Goal: Find specific page/section: Find specific page/section

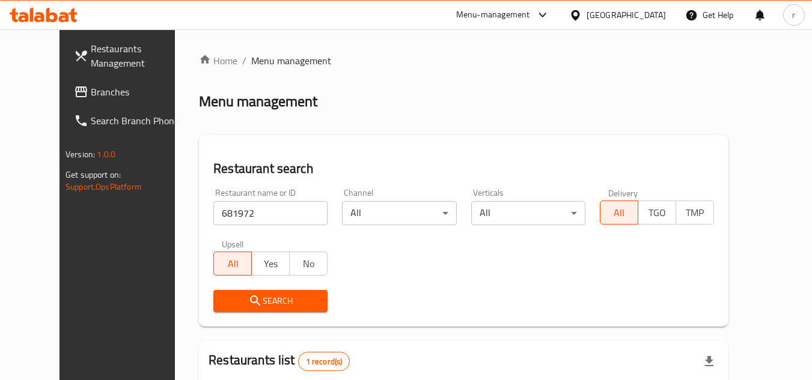
scroll to position [145, 0]
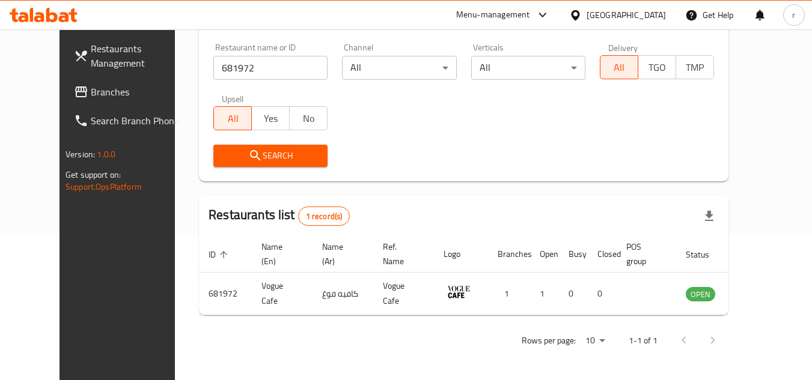
click at [659, 3] on div "[GEOGRAPHIC_DATA]" at bounding box center [618, 15] width 116 height 29
click at [582, 17] on icon at bounding box center [575, 15] width 13 height 13
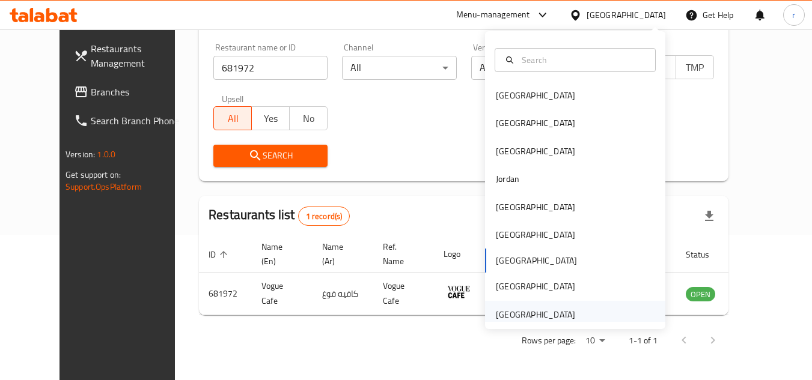
click at [522, 310] on div "[GEOGRAPHIC_DATA]" at bounding box center [535, 314] width 79 height 13
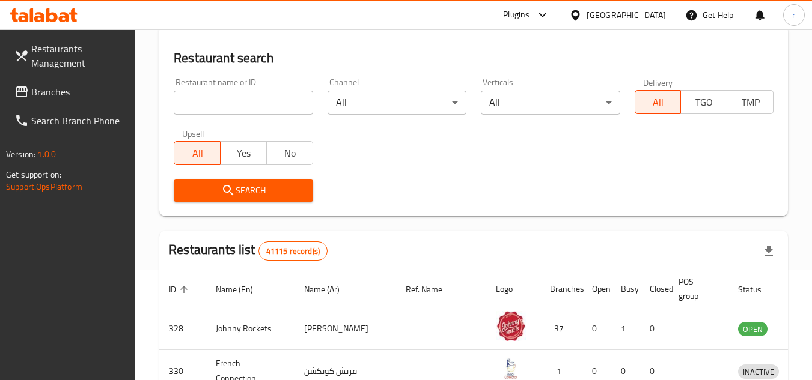
scroll to position [145, 0]
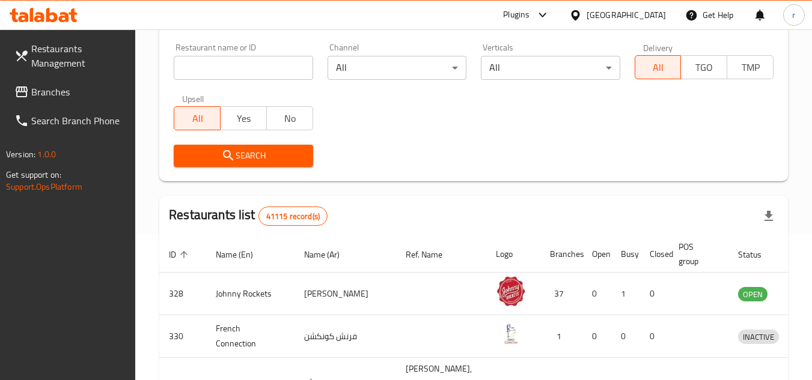
click at [53, 94] on span "Branches" at bounding box center [78, 92] width 95 height 14
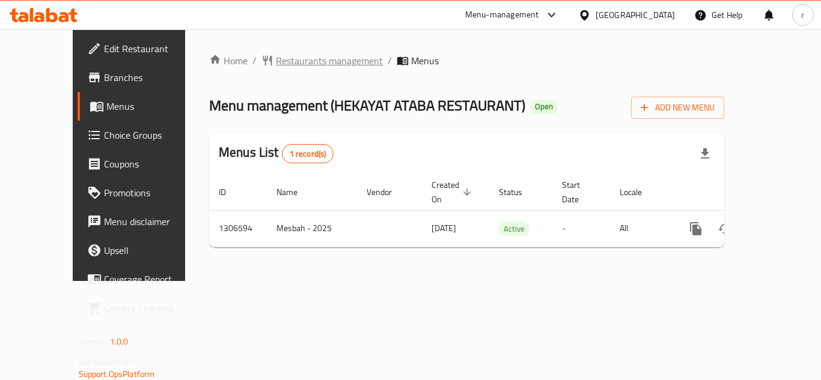
click at [293, 55] on span "Restaurants management" at bounding box center [329, 60] width 107 height 14
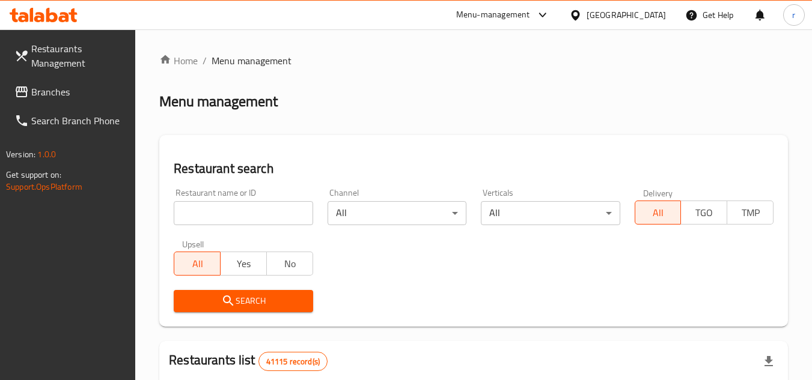
click at [240, 215] on input "search" at bounding box center [243, 213] width 139 height 24
paste input "704169"
type input "704169"
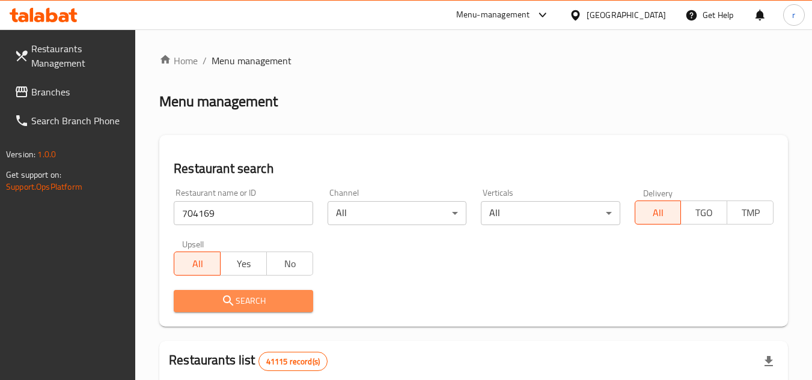
click at [236, 307] on span "Search" at bounding box center [243, 301] width 120 height 15
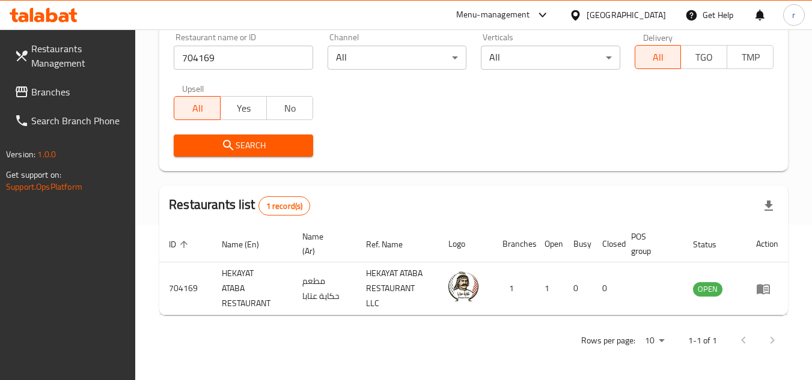
scroll to position [156, 0]
click at [568, 19] on div "[GEOGRAPHIC_DATA]" at bounding box center [618, 15] width 116 height 29
click at [581, 7] on div "[GEOGRAPHIC_DATA]" at bounding box center [618, 15] width 116 height 29
click at [633, 8] on div "[GEOGRAPHIC_DATA]" at bounding box center [626, 14] width 79 height 13
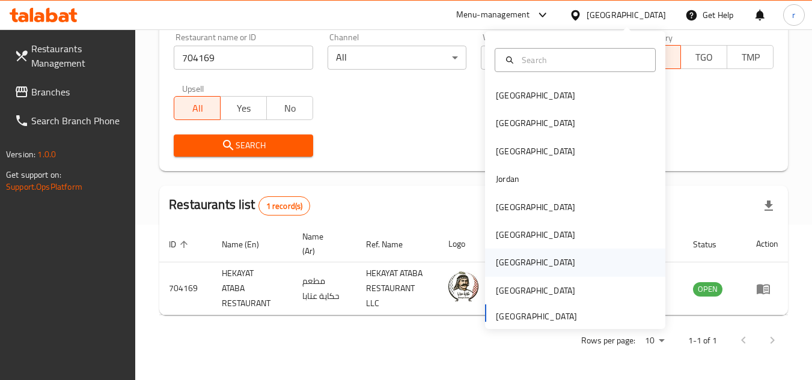
click at [522, 267] on div "[GEOGRAPHIC_DATA]" at bounding box center [575, 263] width 180 height 28
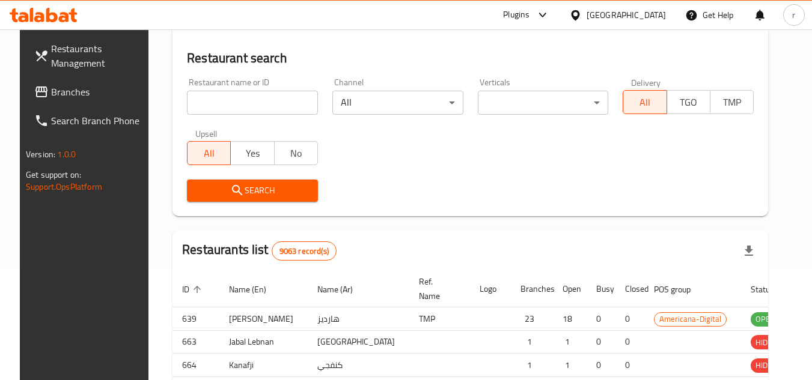
scroll to position [156, 0]
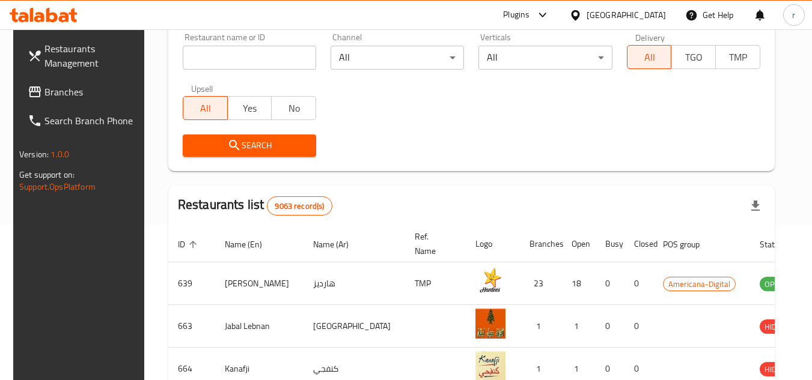
click at [44, 85] on span "Branches" at bounding box center [91, 92] width 95 height 14
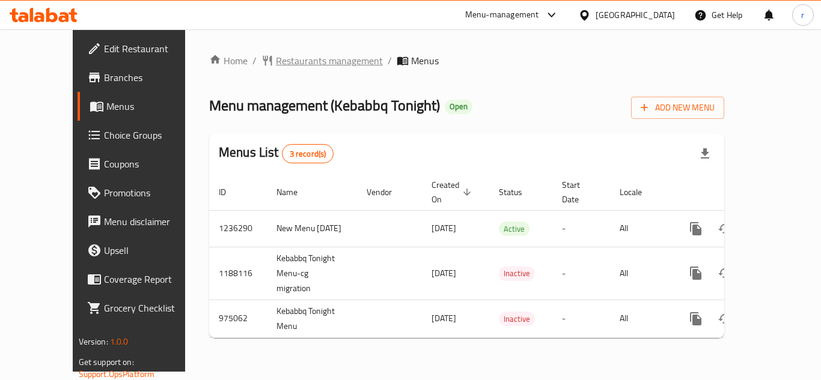
click at [302, 67] on span "Restaurants management" at bounding box center [329, 60] width 107 height 14
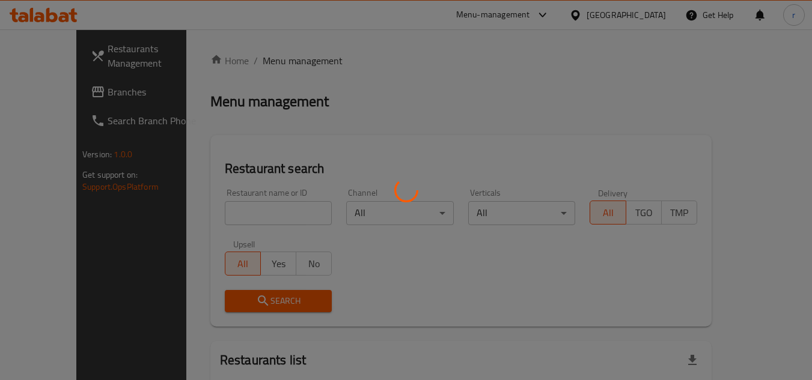
click at [217, 208] on div at bounding box center [406, 190] width 812 height 380
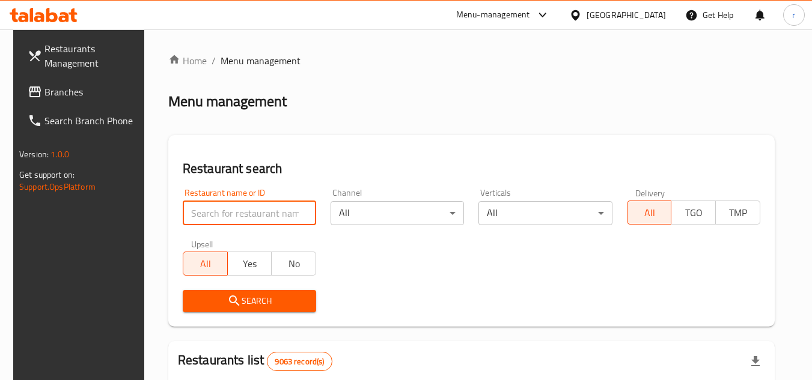
click at [216, 209] on input "search" at bounding box center [249, 213] width 133 height 24
paste input "659974"
type input "659974"
click at [215, 297] on span "Search" at bounding box center [249, 301] width 114 height 15
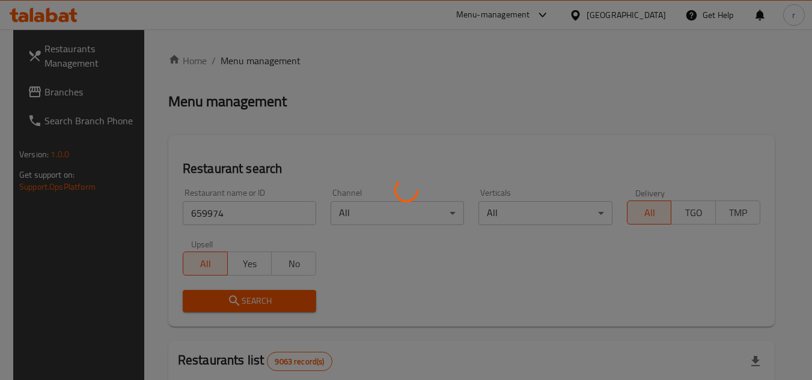
scroll to position [120, 0]
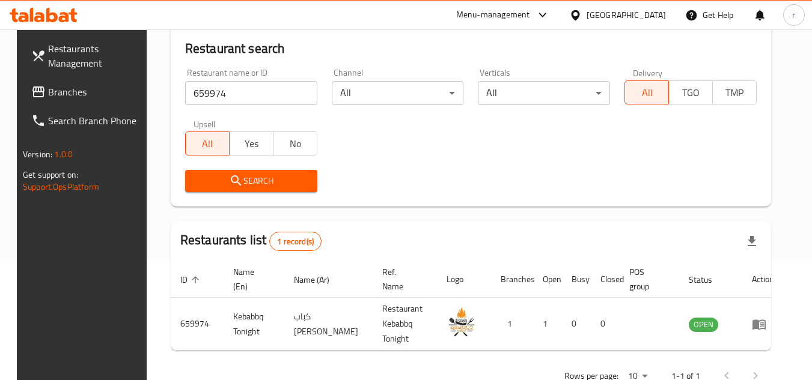
click at [651, 16] on div "[GEOGRAPHIC_DATA]" at bounding box center [626, 14] width 79 height 13
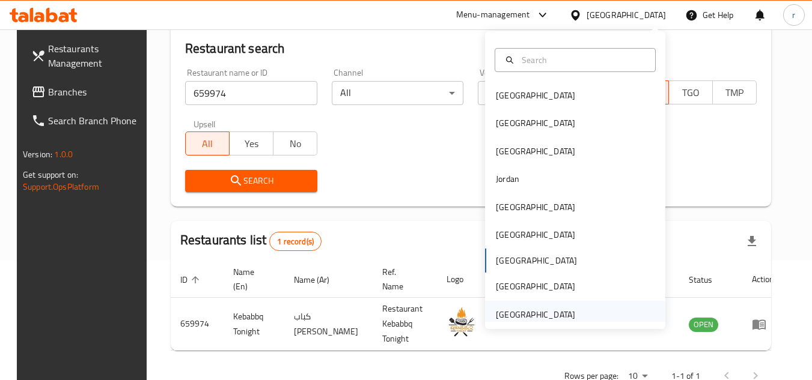
click at [509, 310] on div "[GEOGRAPHIC_DATA]" at bounding box center [535, 314] width 79 height 13
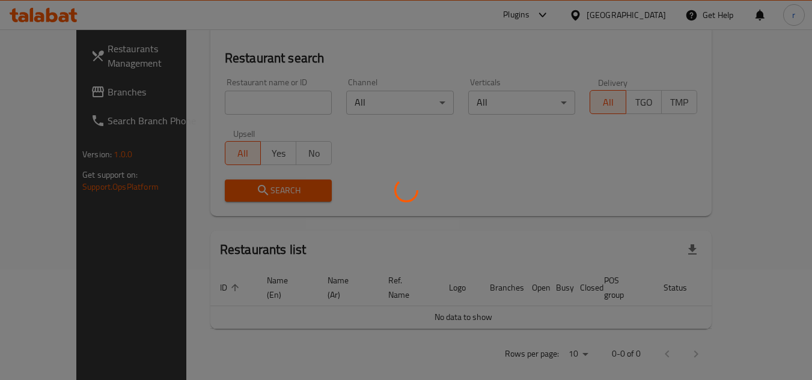
scroll to position [120, 0]
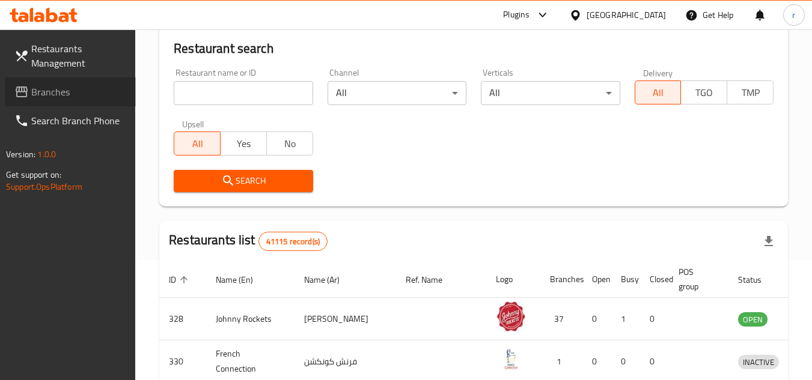
click at [67, 89] on span "Branches" at bounding box center [78, 92] width 95 height 14
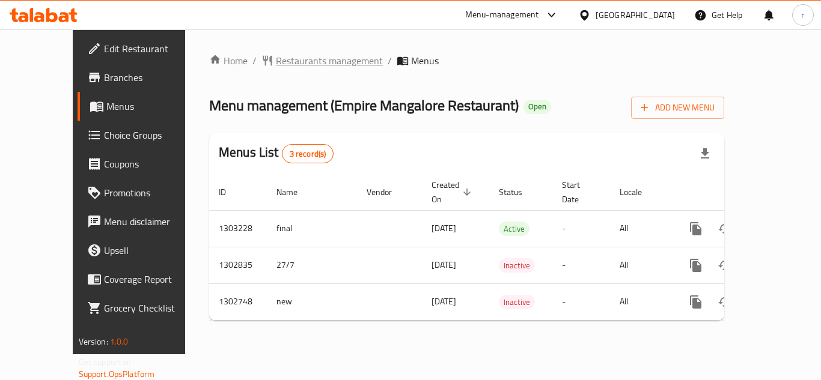
click at [289, 53] on span "Restaurants management" at bounding box center [329, 60] width 107 height 14
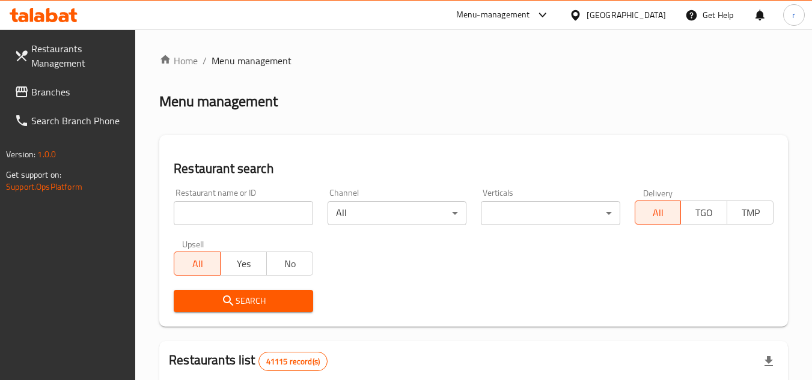
click at [197, 216] on input "search" at bounding box center [243, 213] width 139 height 24
paste input "617058"
type input "617058"
click at [242, 287] on div "Search" at bounding box center [242, 301] width 153 height 37
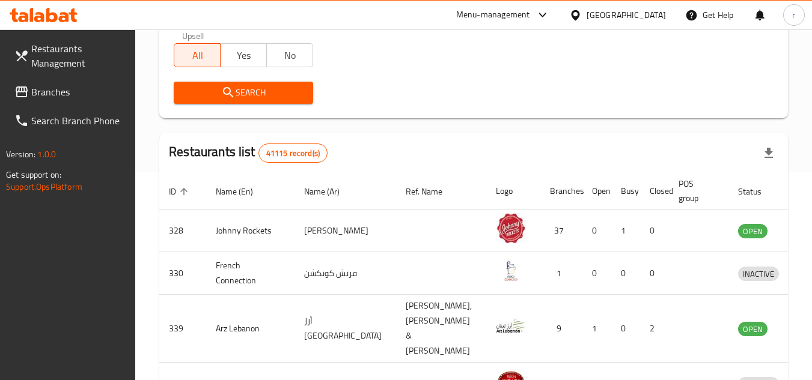
scroll to position [180, 0]
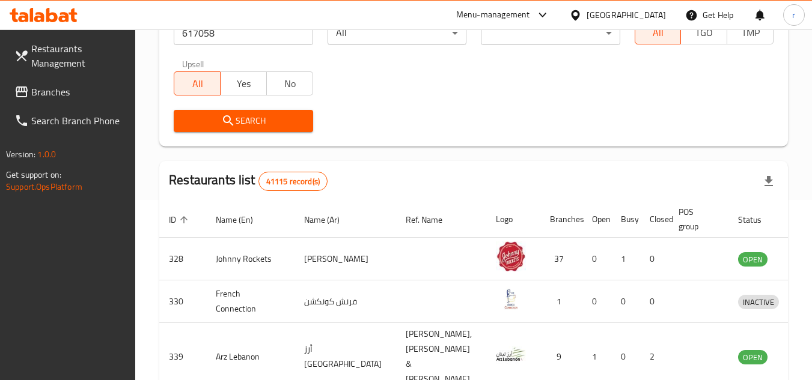
click at [251, 124] on span "Search" at bounding box center [243, 121] width 120 height 15
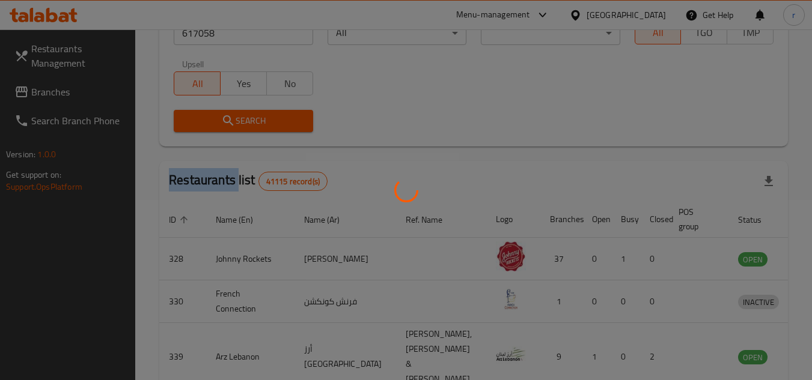
click at [251, 124] on div at bounding box center [406, 190] width 812 height 380
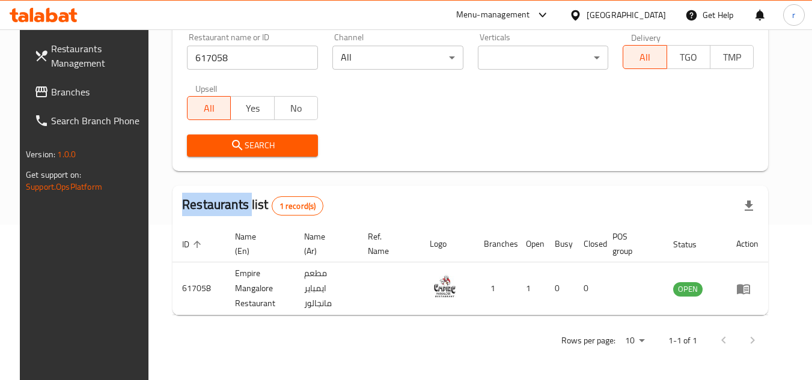
scroll to position [156, 0]
click at [579, 16] on icon at bounding box center [575, 15] width 8 height 10
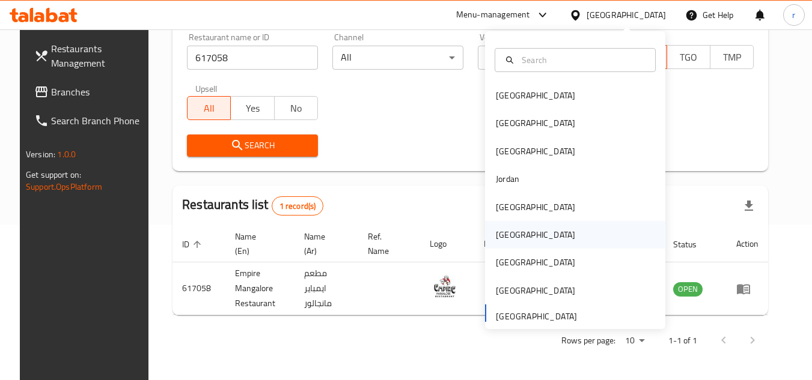
click at [516, 239] on div "[GEOGRAPHIC_DATA]" at bounding box center [535, 235] width 99 height 28
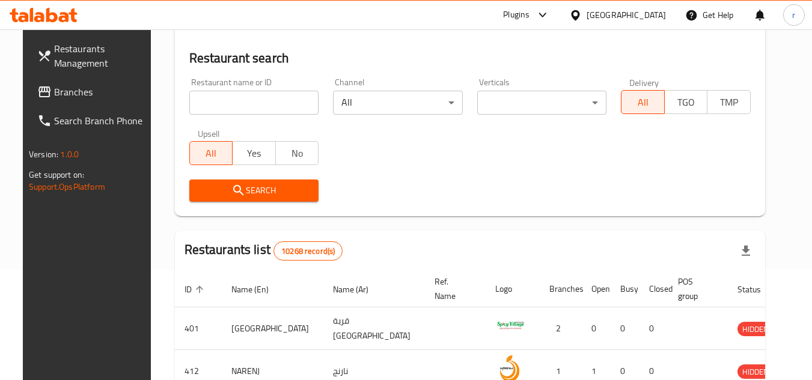
scroll to position [156, 0]
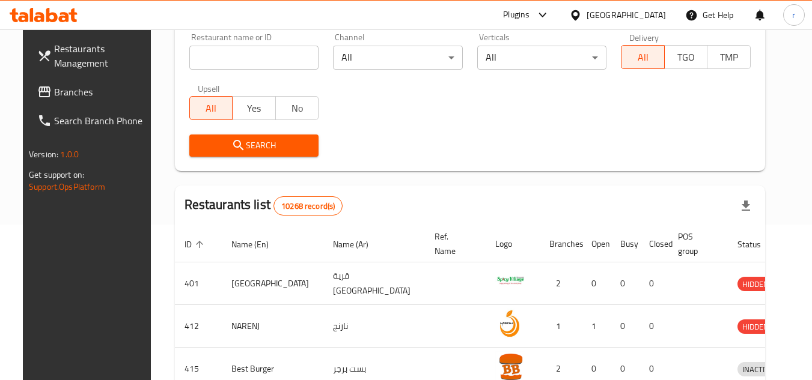
click at [54, 99] on span "Branches" at bounding box center [101, 92] width 95 height 14
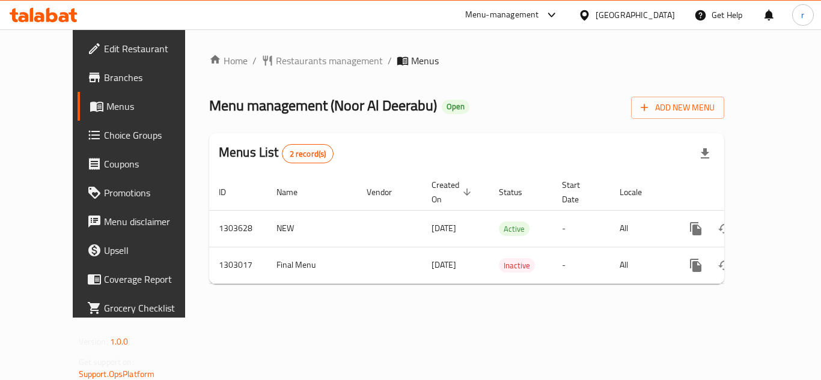
click at [280, 61] on span "Restaurants management" at bounding box center [329, 60] width 107 height 14
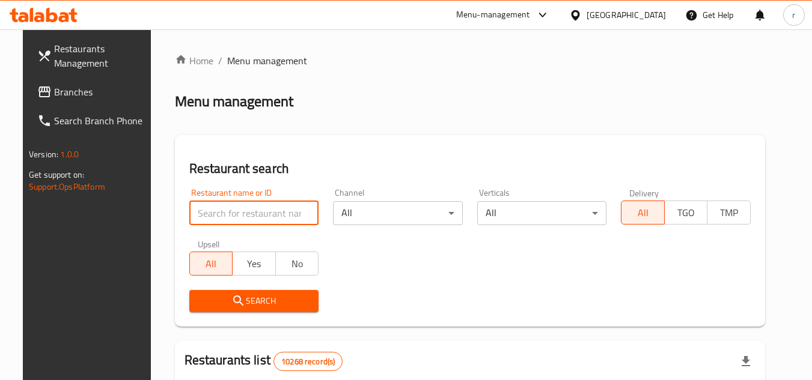
click at [249, 215] on input "search" at bounding box center [254, 213] width 130 height 24
paste input "702638"
type input "702638"
click at [240, 294] on span "Search" at bounding box center [254, 301] width 111 height 15
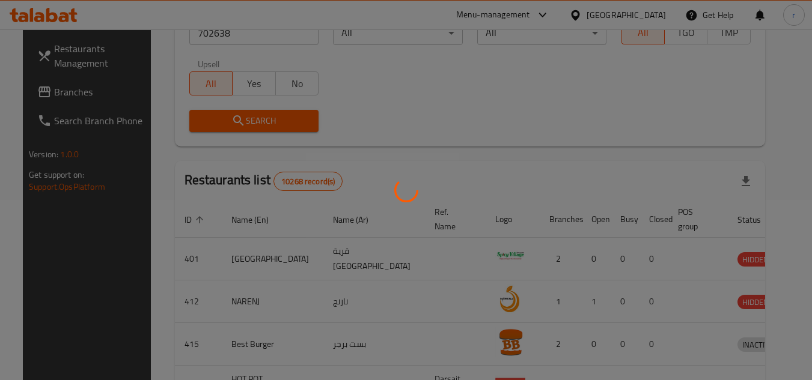
scroll to position [145, 0]
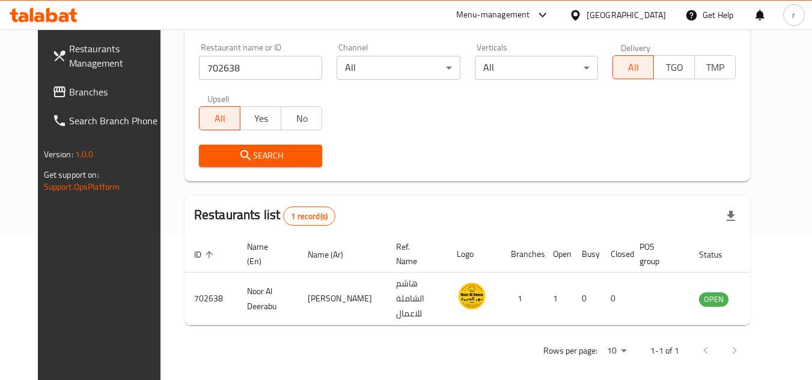
click at [656, 11] on div "[GEOGRAPHIC_DATA]" at bounding box center [626, 14] width 79 height 13
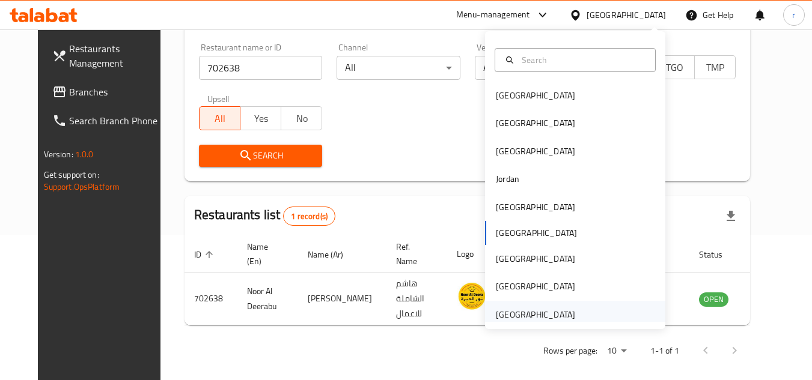
click at [531, 314] on div "[GEOGRAPHIC_DATA]" at bounding box center [535, 314] width 79 height 13
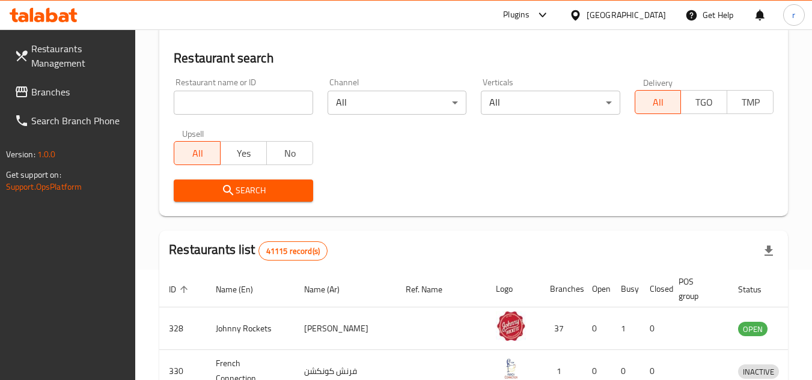
scroll to position [145, 0]
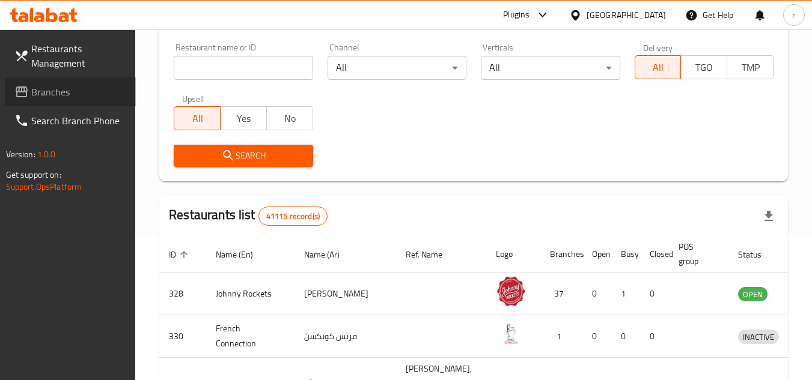
click at [63, 93] on span "Branches" at bounding box center [78, 92] width 95 height 14
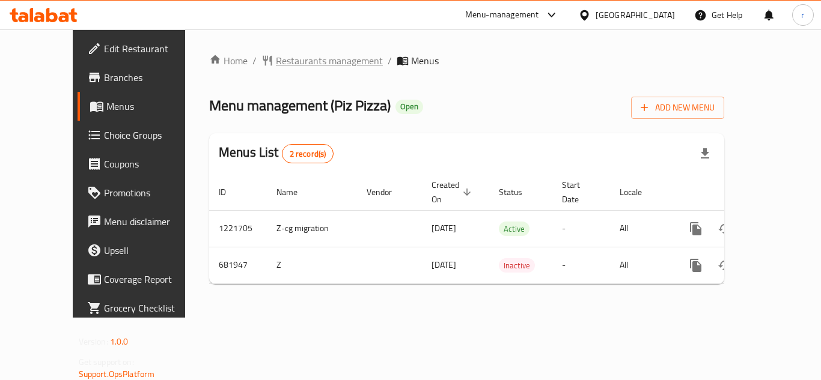
click at [276, 60] on span "Restaurants management" at bounding box center [329, 60] width 107 height 14
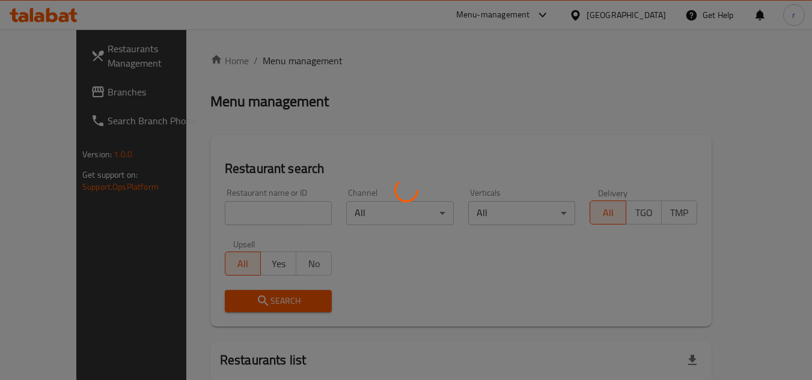
click at [238, 209] on div at bounding box center [406, 190] width 812 height 380
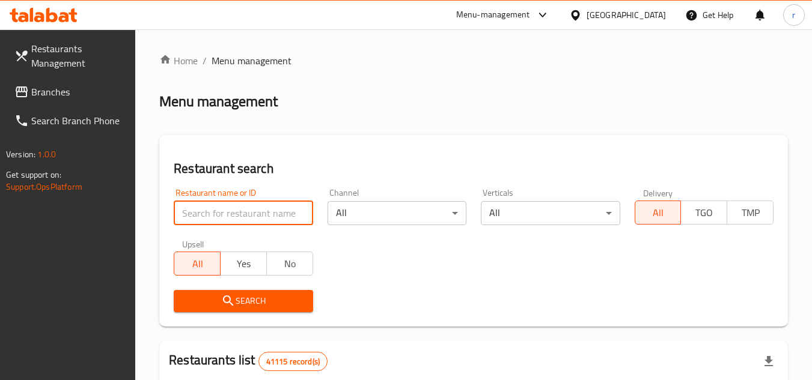
click at [231, 215] on input "search" at bounding box center [243, 213] width 139 height 24
paste input "642697"
type input "642697"
click at [210, 291] on button "Search" at bounding box center [243, 301] width 139 height 22
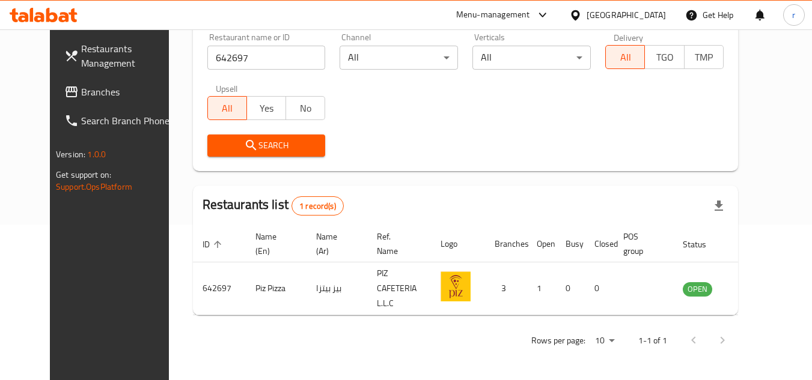
scroll to position [145, 0]
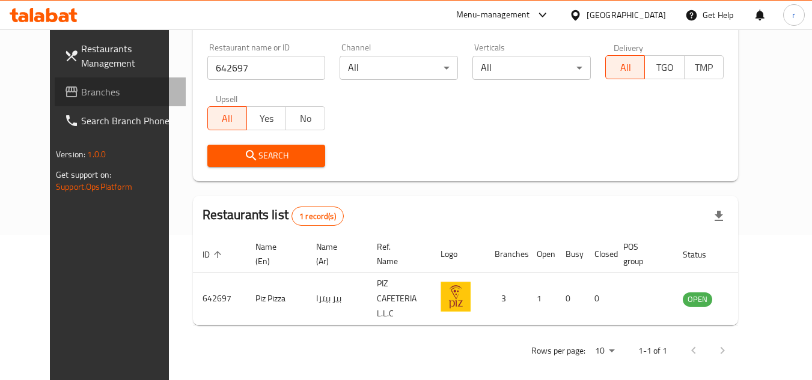
click at [81, 94] on span "Branches" at bounding box center [128, 92] width 95 height 14
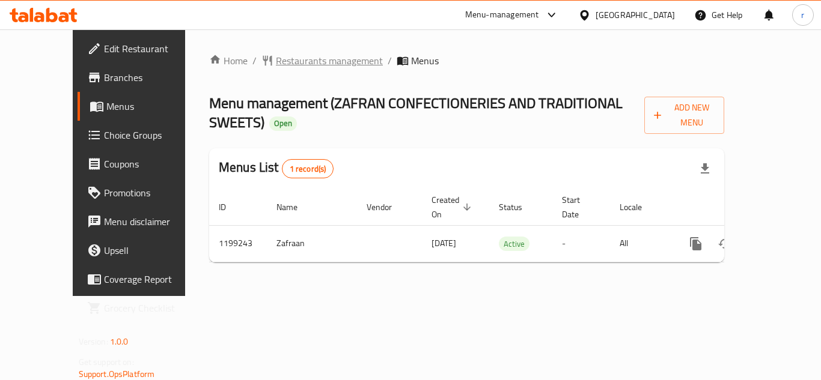
click at [296, 59] on span "Restaurants management" at bounding box center [329, 60] width 107 height 14
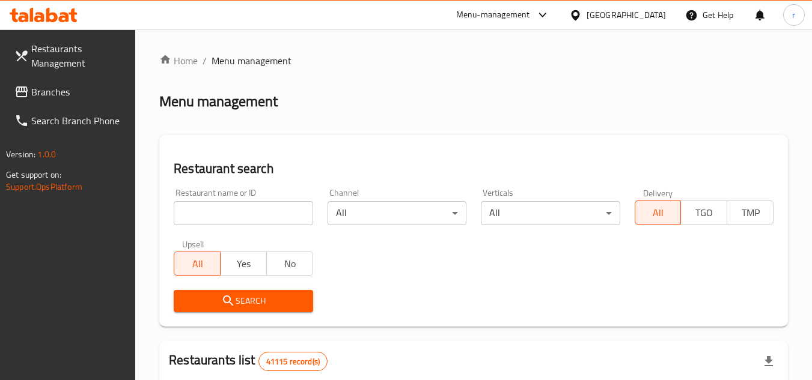
click at [238, 221] on input "search" at bounding box center [243, 213] width 139 height 24
paste input "668272"
type input "668272"
click at [212, 299] on span "Search" at bounding box center [243, 301] width 120 height 15
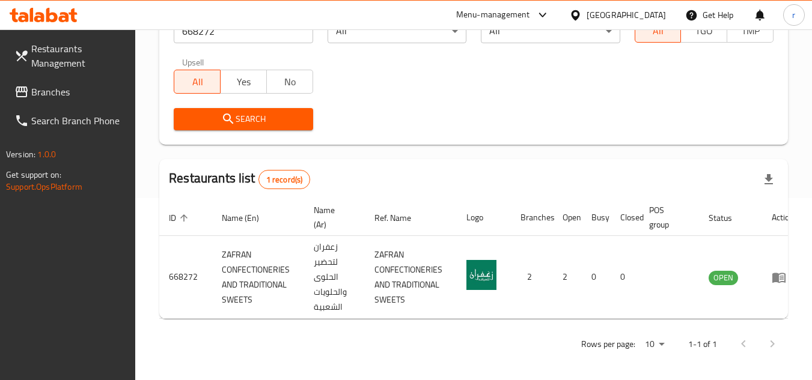
scroll to position [195, 0]
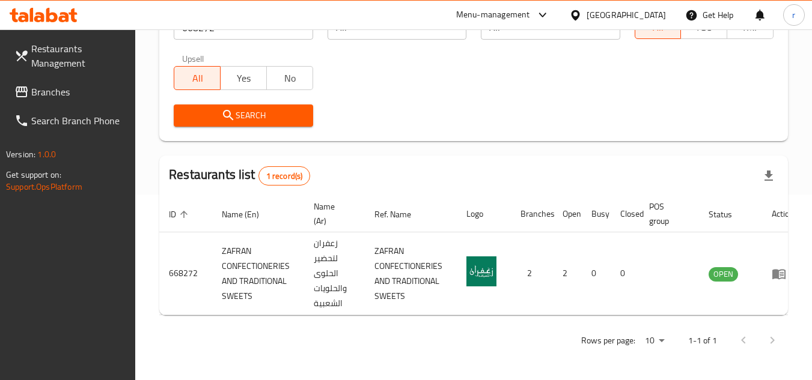
click at [66, 105] on link "Branches" at bounding box center [70, 92] width 131 height 29
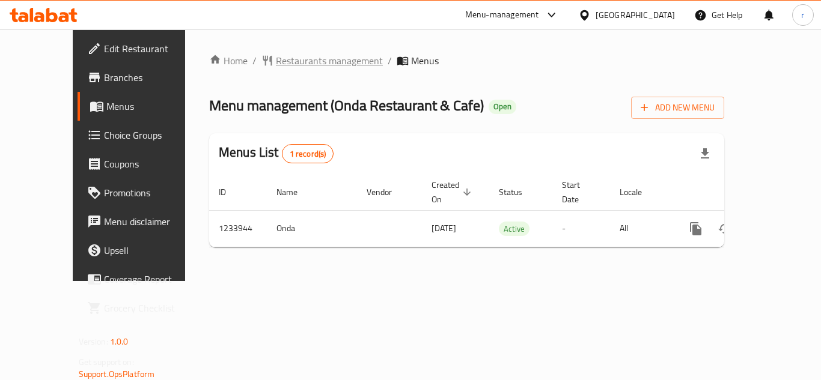
click at [276, 66] on span "Restaurants management" at bounding box center [329, 60] width 107 height 14
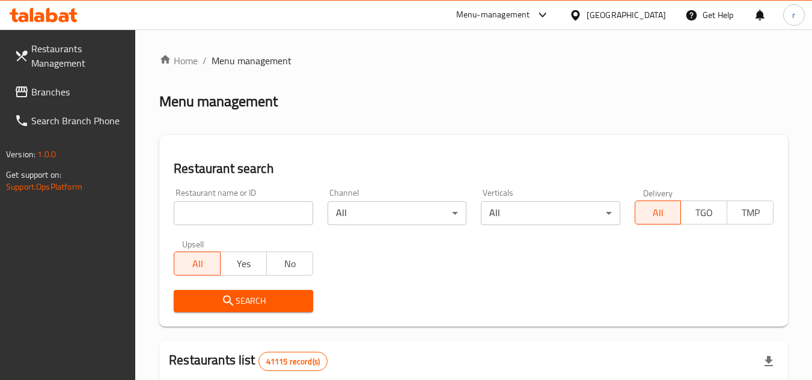
click at [240, 206] on div at bounding box center [406, 190] width 812 height 380
click at [240, 206] on input "search" at bounding box center [243, 213] width 139 height 24
paste input "678281"
type input "678281"
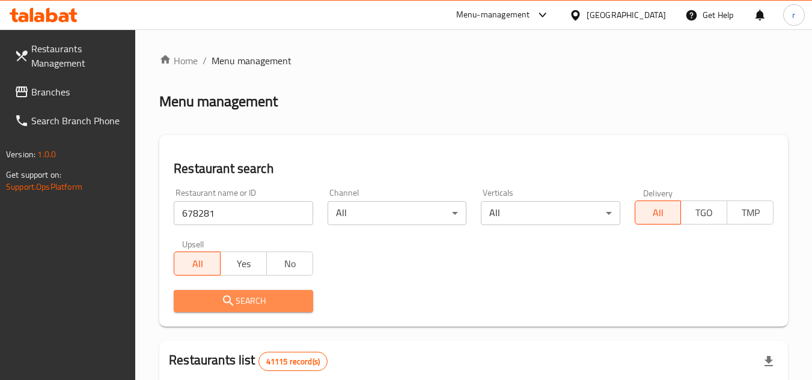
click at [242, 292] on button "Search" at bounding box center [243, 301] width 139 height 22
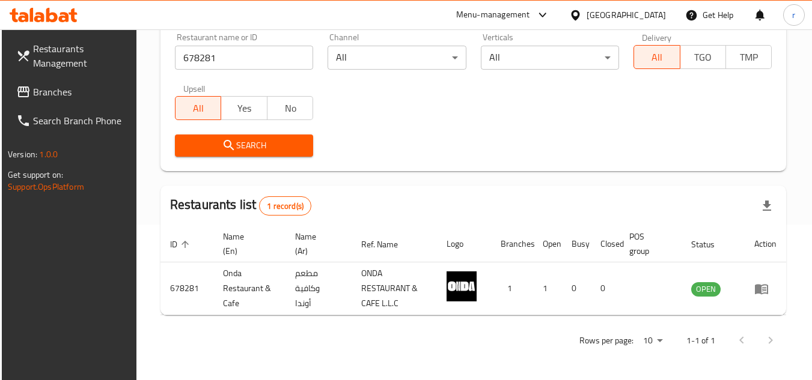
scroll to position [156, 0]
drag, startPoint x: 61, startPoint y: 99, endPoint x: 84, endPoint y: 79, distance: 30.6
click at [61, 99] on span "Branches" at bounding box center [80, 92] width 95 height 14
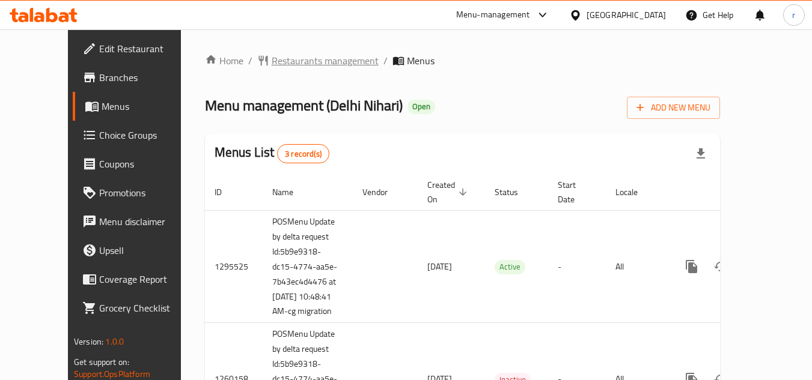
click at [278, 61] on span "Restaurants management" at bounding box center [325, 60] width 107 height 14
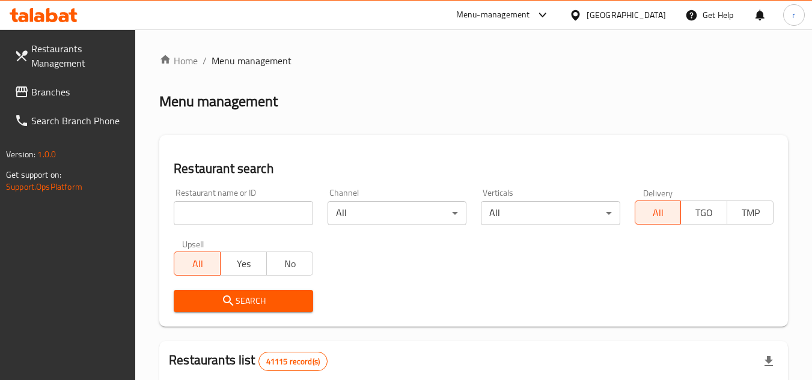
click at [214, 210] on input "search" at bounding box center [243, 213] width 139 height 24
paste input "12616"
type input "12616"
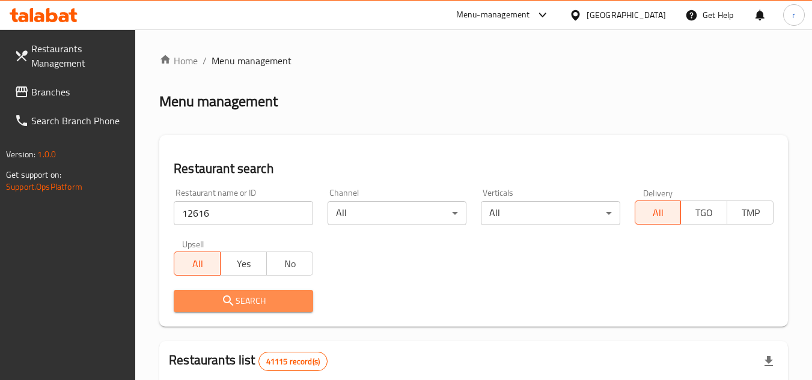
click at [226, 298] on icon "submit" at bounding box center [228, 301] width 14 height 14
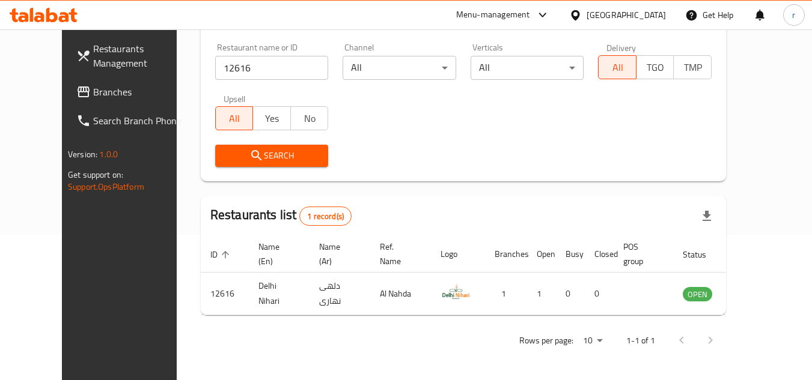
scroll to position [145, 0]
click at [584, 14] on div at bounding box center [577, 14] width 17 height 13
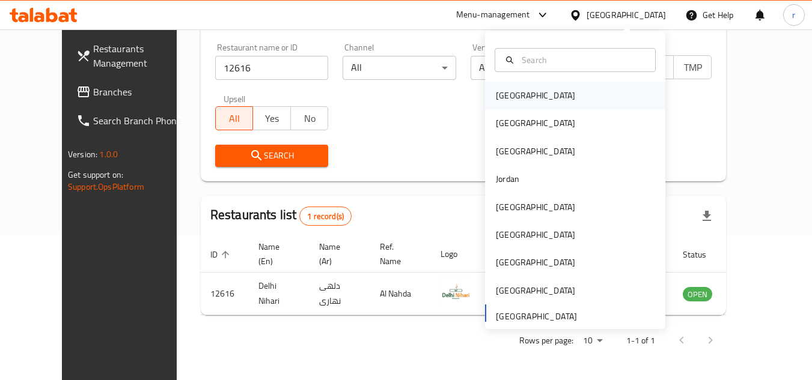
click at [504, 96] on div "[GEOGRAPHIC_DATA]" at bounding box center [535, 95] width 79 height 13
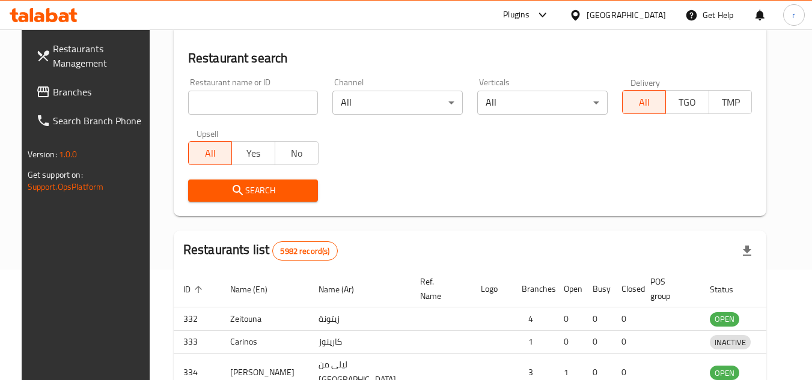
scroll to position [145, 0]
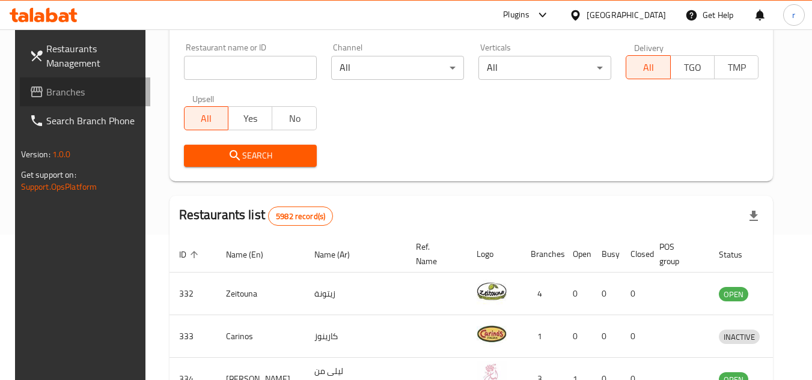
click at [46, 95] on span "Branches" at bounding box center [93, 92] width 95 height 14
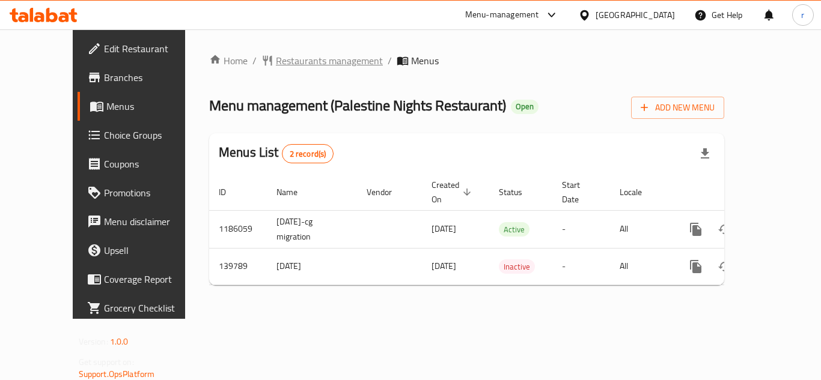
click at [276, 61] on span "Restaurants management" at bounding box center [329, 60] width 107 height 14
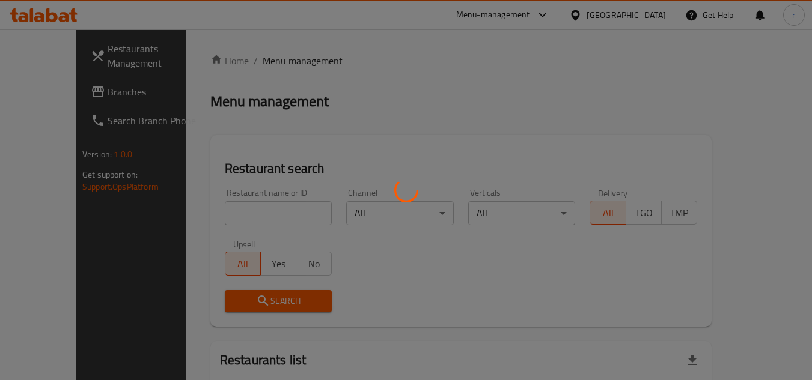
click at [248, 203] on div at bounding box center [406, 190] width 812 height 380
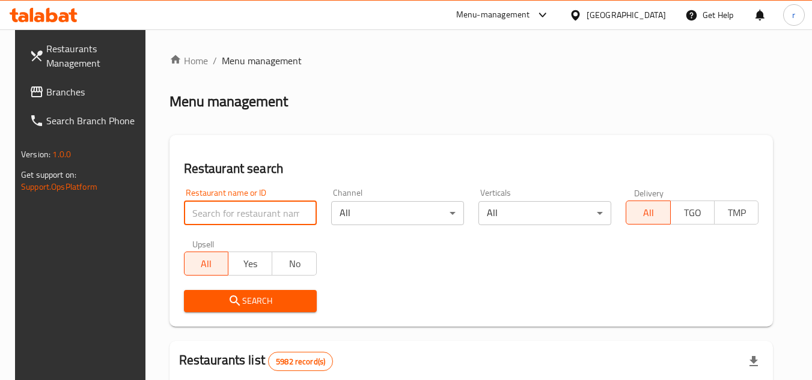
click at [246, 212] on input "search" at bounding box center [250, 213] width 133 height 24
paste input "611996"
type input "611996"
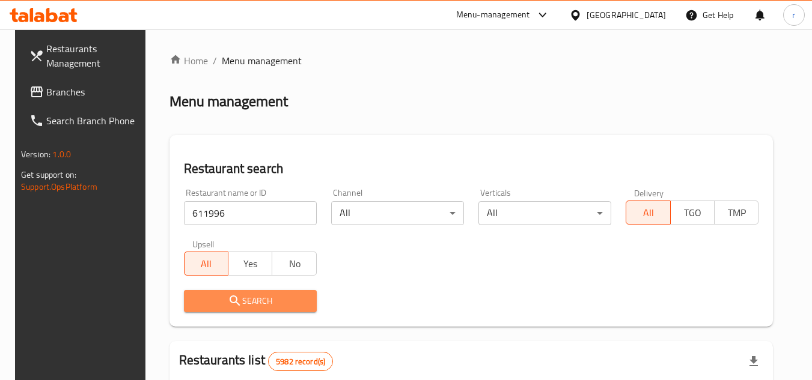
click at [237, 298] on span "Search" at bounding box center [251, 301] width 114 height 15
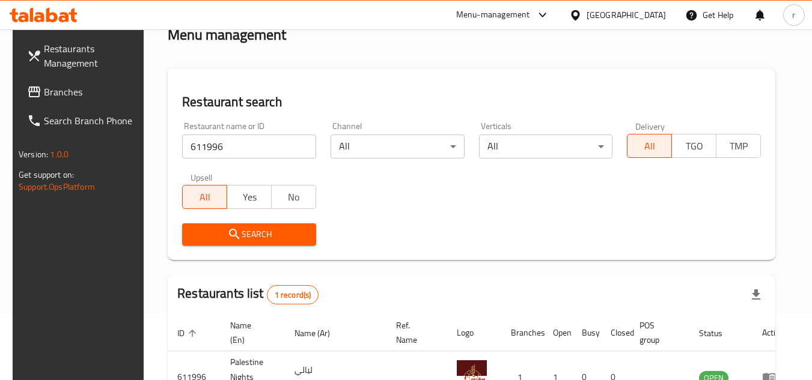
scroll to position [145, 0]
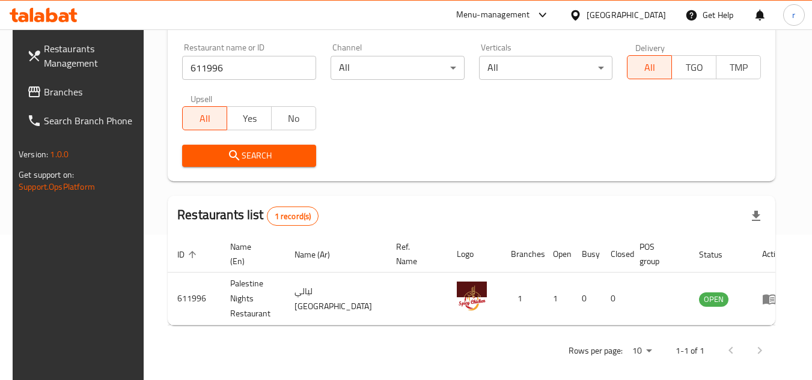
click at [641, 11] on div "[GEOGRAPHIC_DATA]" at bounding box center [626, 14] width 79 height 13
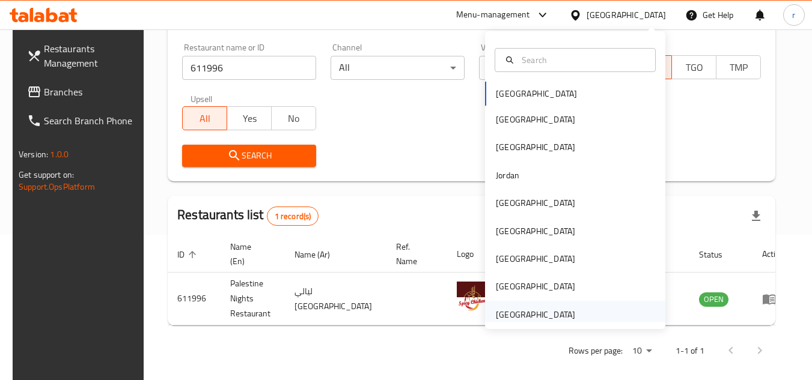
click at [500, 310] on div "[GEOGRAPHIC_DATA]" at bounding box center [535, 314] width 79 height 13
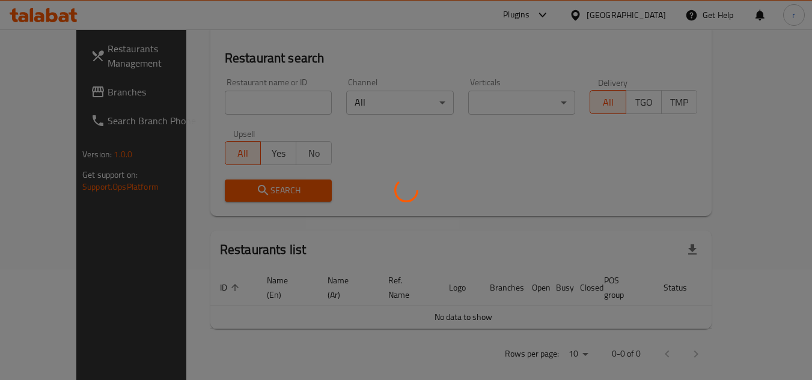
scroll to position [145, 0]
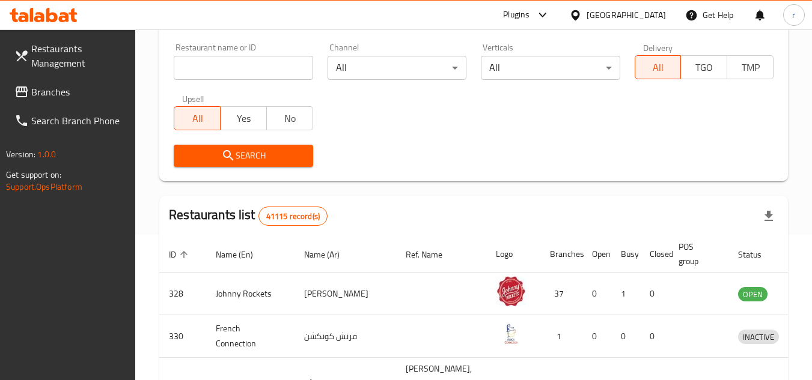
click at [97, 92] on span "Branches" at bounding box center [78, 92] width 95 height 14
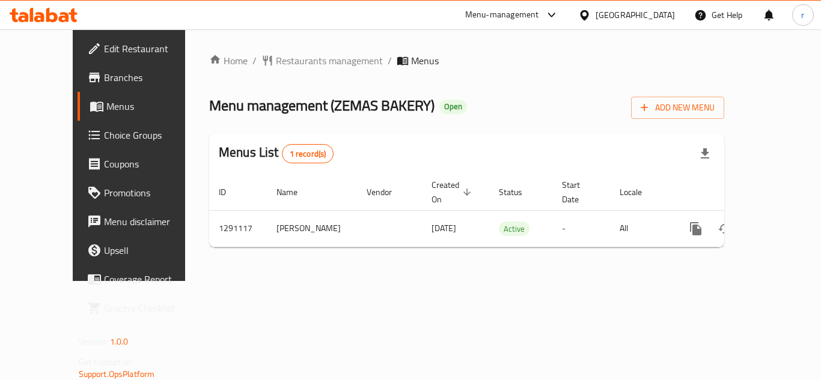
click at [287, 63] on span "Restaurants management" at bounding box center [329, 60] width 107 height 14
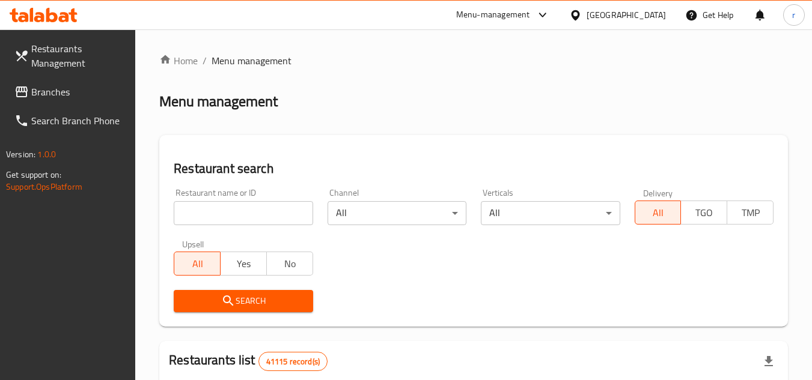
click at [266, 206] on input "search" at bounding box center [243, 213] width 139 height 24
paste input "698481"
type input "698481"
click at [240, 307] on span "Search" at bounding box center [243, 301] width 120 height 15
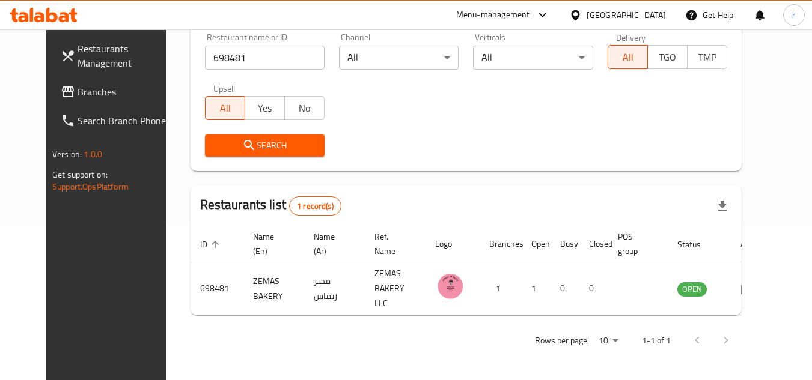
scroll to position [145, 0]
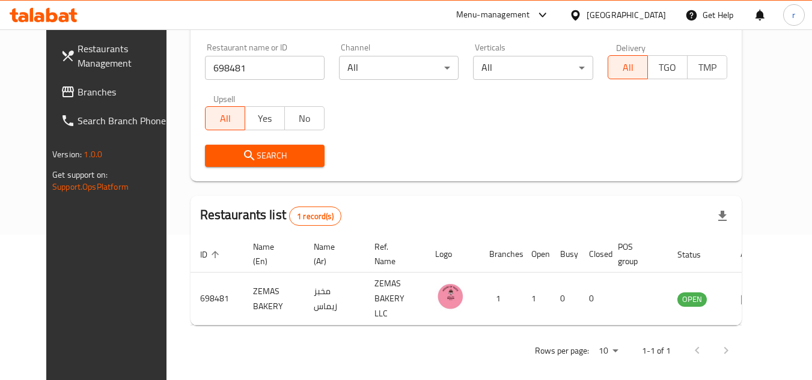
click at [589, 17] on div "[GEOGRAPHIC_DATA]" at bounding box center [626, 14] width 79 height 13
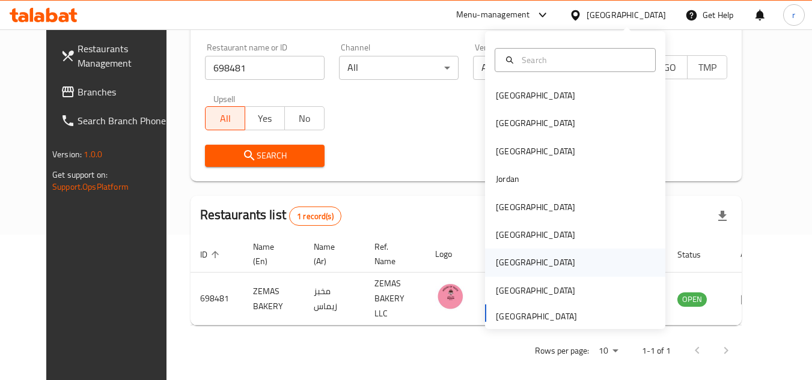
click at [496, 262] on div "[GEOGRAPHIC_DATA]" at bounding box center [535, 262] width 79 height 13
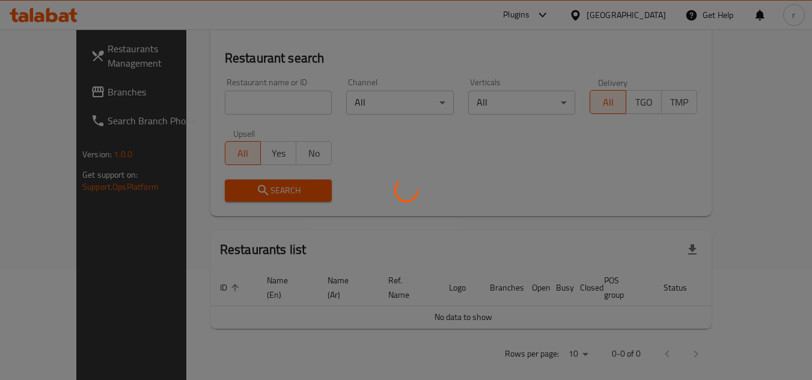
scroll to position [145, 0]
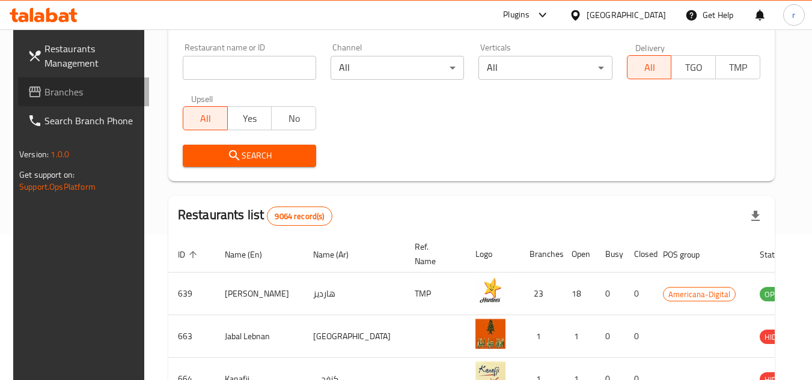
click at [29, 88] on icon at bounding box center [35, 92] width 12 height 11
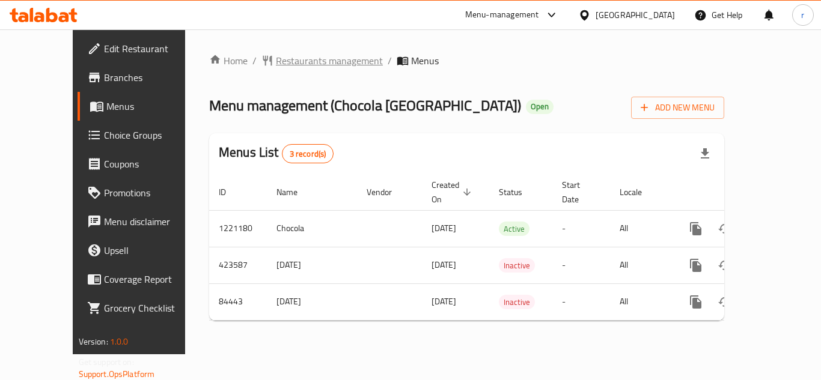
click at [283, 61] on span "Restaurants management" at bounding box center [329, 60] width 107 height 14
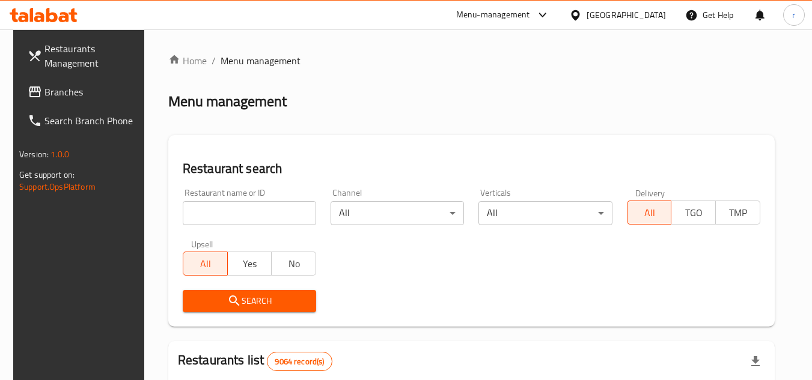
click at [237, 210] on input "search" at bounding box center [249, 213] width 133 height 24
paste input "600759"
type input "600759"
click at [213, 294] on span "Search" at bounding box center [249, 301] width 114 height 15
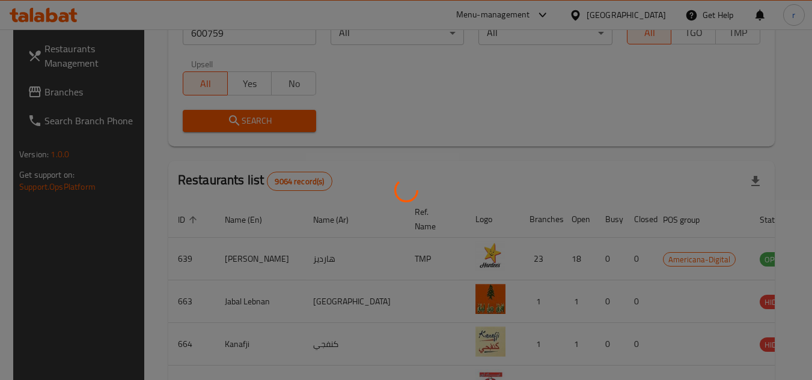
scroll to position [145, 0]
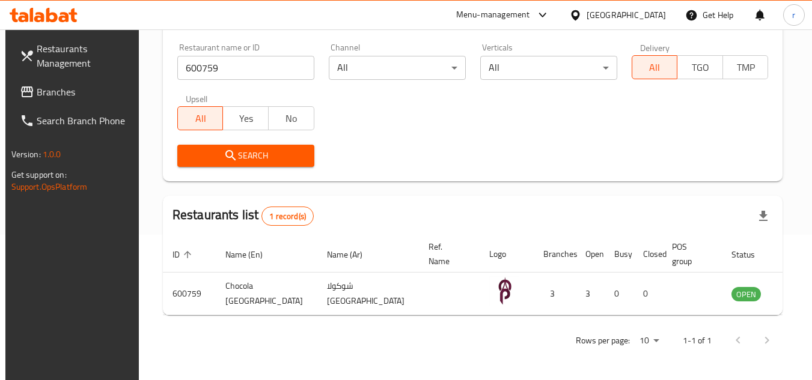
click at [579, 14] on icon at bounding box center [575, 15] width 8 height 10
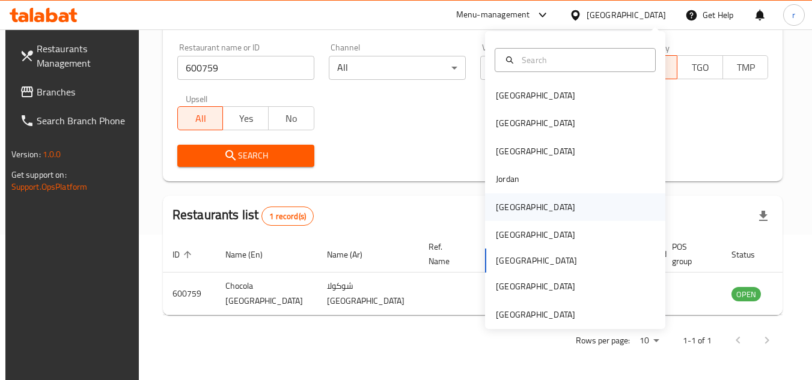
click at [532, 209] on div "[GEOGRAPHIC_DATA]" at bounding box center [575, 208] width 180 height 28
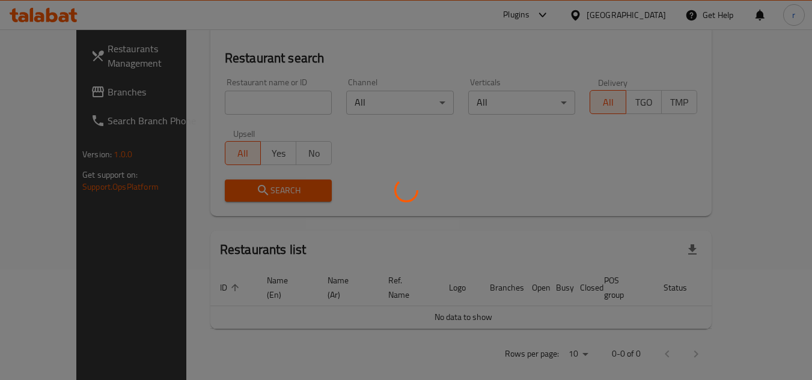
scroll to position [145, 0]
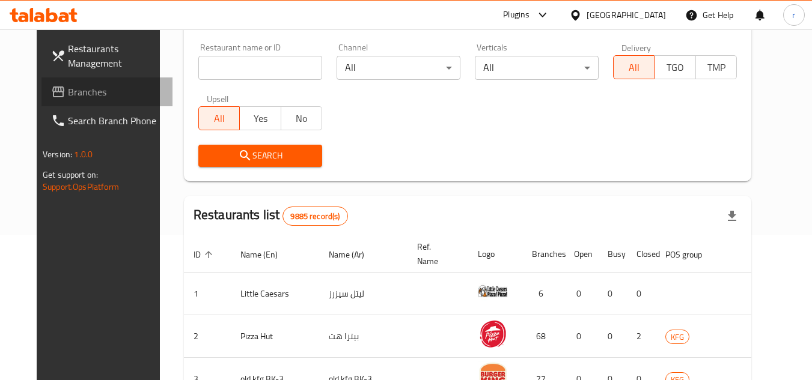
drag, startPoint x: 37, startPoint y: 91, endPoint x: 62, endPoint y: 93, distance: 24.7
click at [68, 91] on span "Branches" at bounding box center [115, 92] width 95 height 14
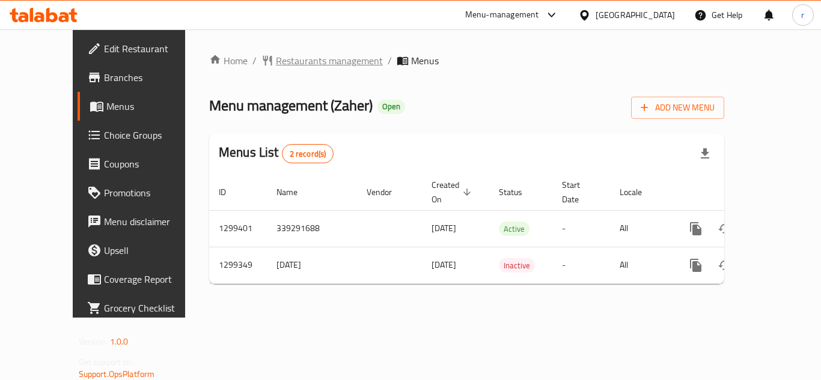
click at [276, 56] on span "Restaurants management" at bounding box center [329, 60] width 107 height 14
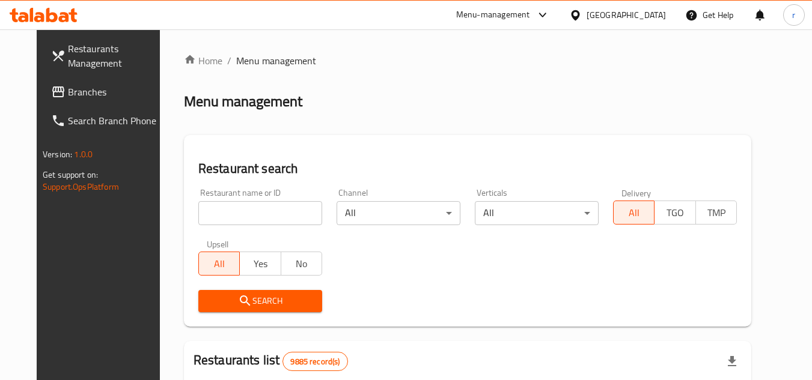
click at [252, 203] on input "search" at bounding box center [260, 213] width 124 height 24
paste input "701311"
type input "701311"
click at [238, 302] on icon "submit" at bounding box center [245, 301] width 14 height 14
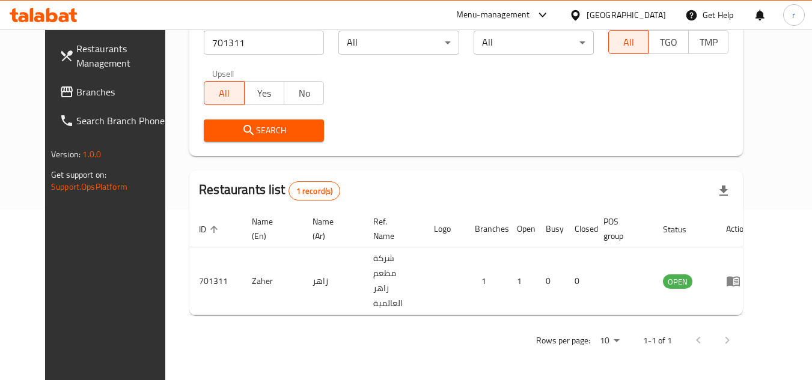
scroll to position [145, 0]
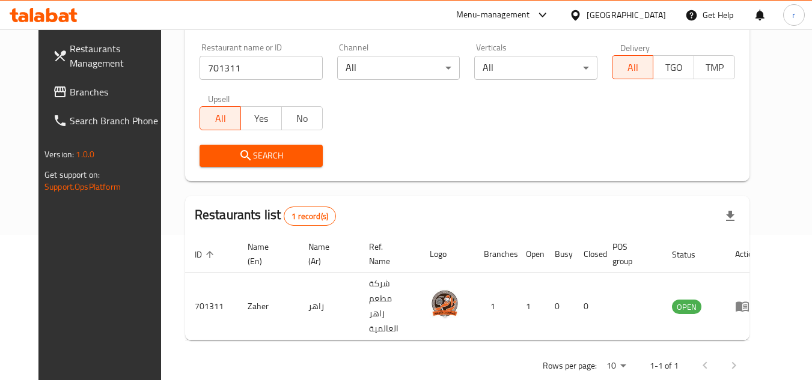
click at [579, 14] on icon at bounding box center [575, 15] width 8 height 10
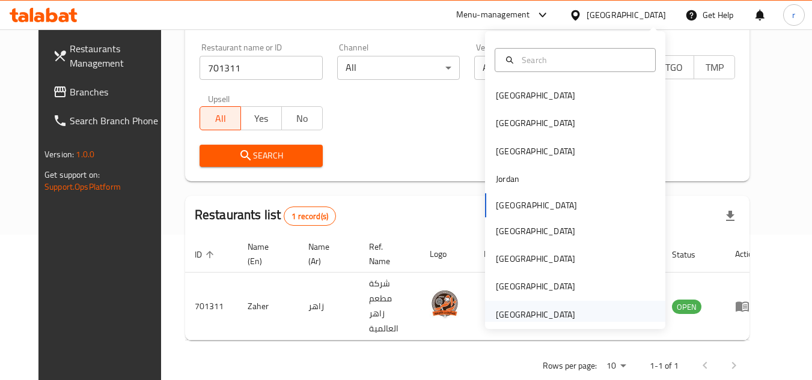
click at [527, 315] on div "[GEOGRAPHIC_DATA]" at bounding box center [535, 314] width 79 height 13
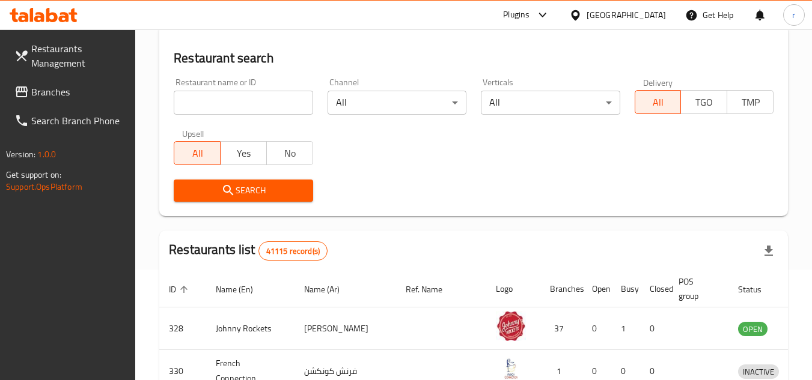
scroll to position [145, 0]
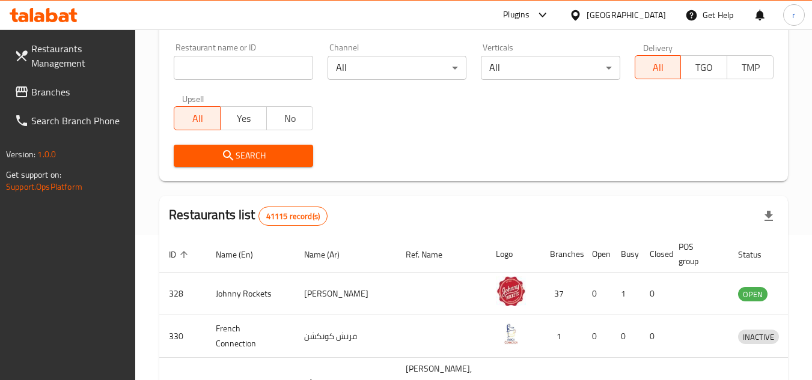
click at [55, 93] on span "Branches" at bounding box center [78, 92] width 95 height 14
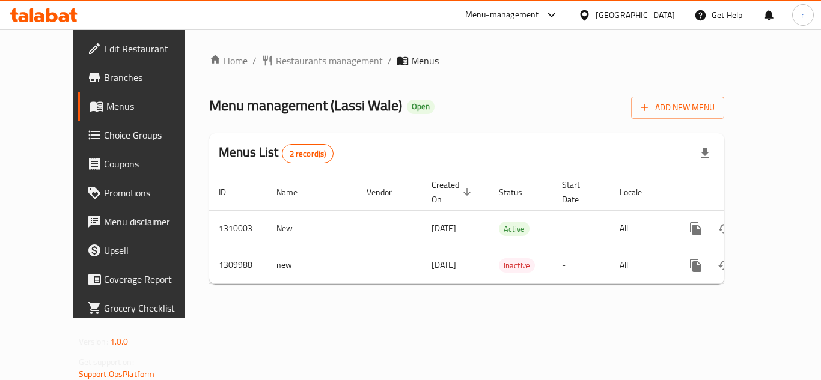
click at [313, 64] on span "Restaurants management" at bounding box center [329, 60] width 107 height 14
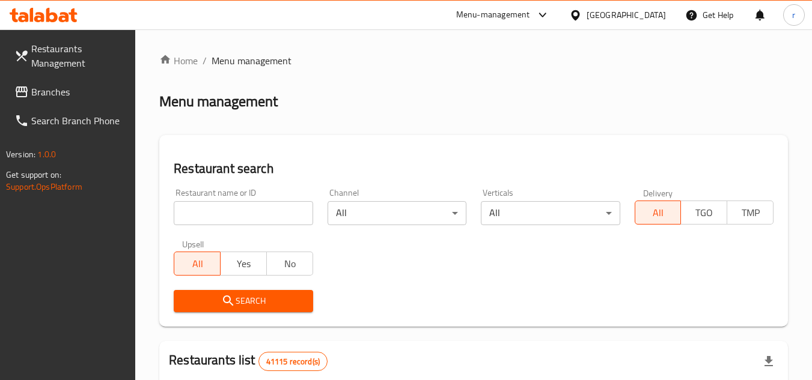
click at [244, 213] on input "search" at bounding box center [243, 213] width 139 height 24
paste input "705299"
type input "705299"
click at [237, 304] on span "Search" at bounding box center [243, 301] width 120 height 15
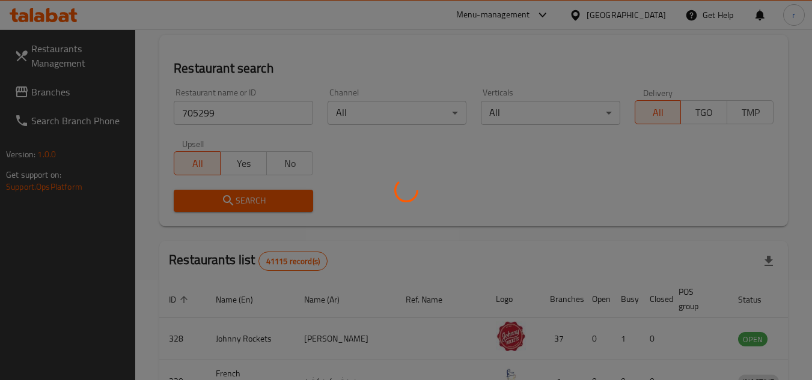
scroll to position [145, 0]
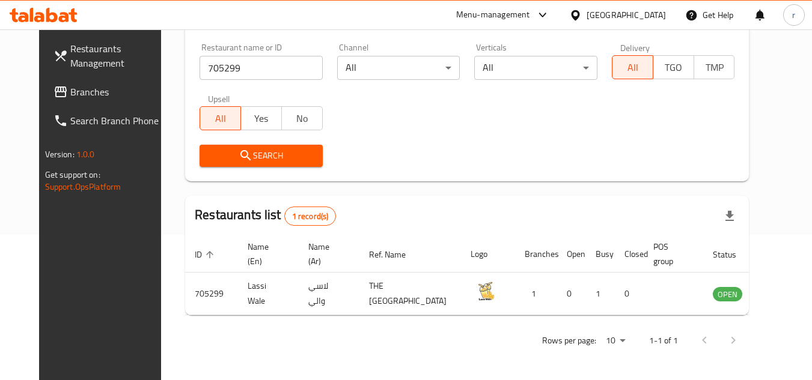
click at [616, 14] on div "United Arab Emirates" at bounding box center [626, 14] width 79 height 13
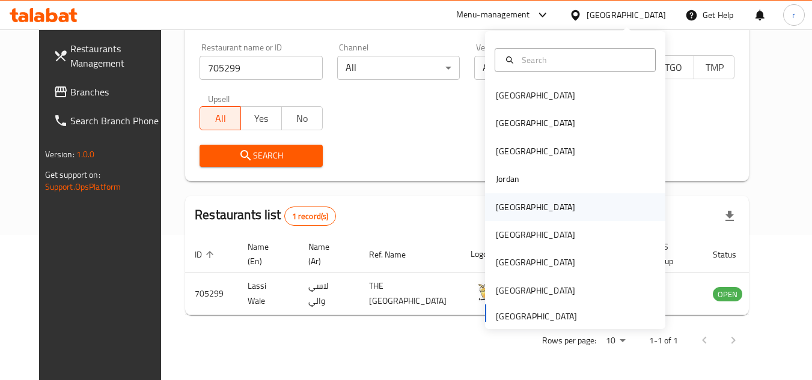
click at [502, 206] on div "[GEOGRAPHIC_DATA]" at bounding box center [535, 207] width 79 height 13
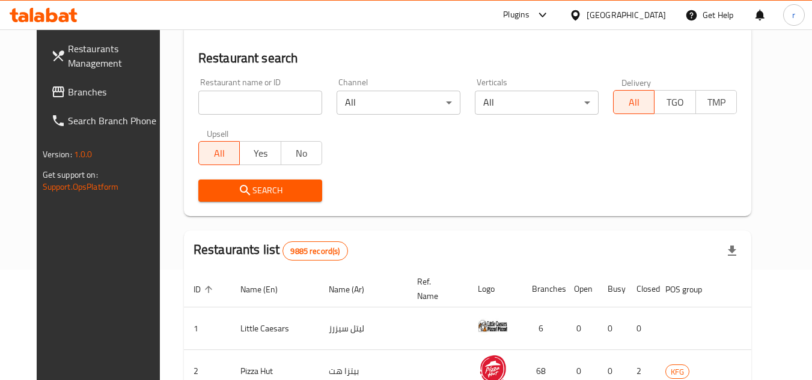
scroll to position [145, 0]
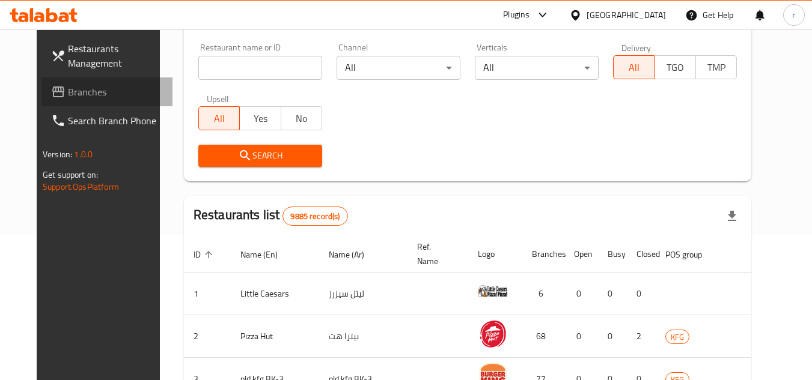
click at [68, 91] on span "Branches" at bounding box center [115, 92] width 95 height 14
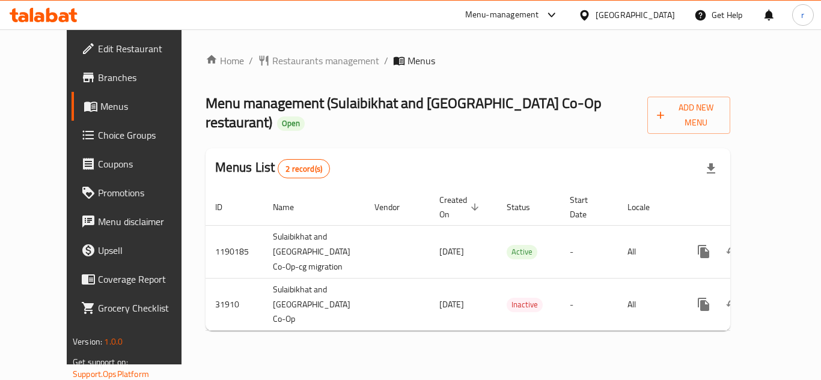
click at [273, 61] on span "Restaurants management" at bounding box center [325, 60] width 107 height 14
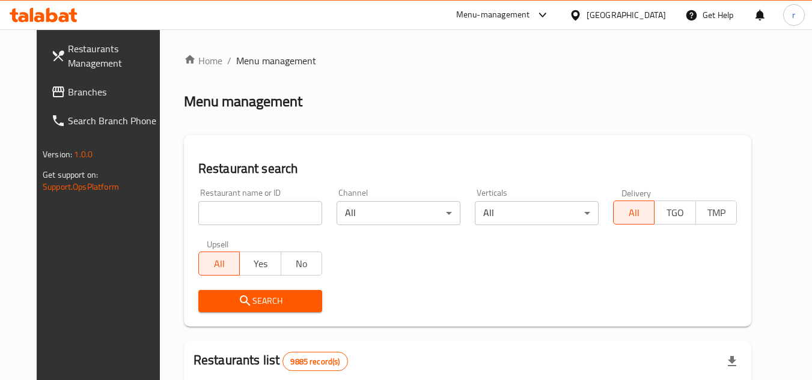
click at [255, 216] on input "search" at bounding box center [260, 213] width 124 height 24
paste input "660661"
type input "660661"
click at [213, 293] on button "Search" at bounding box center [260, 301] width 124 height 22
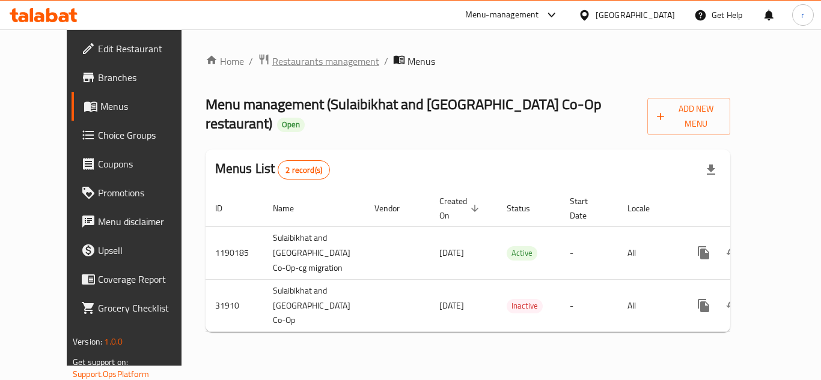
click at [272, 64] on span "Restaurants management" at bounding box center [325, 61] width 107 height 14
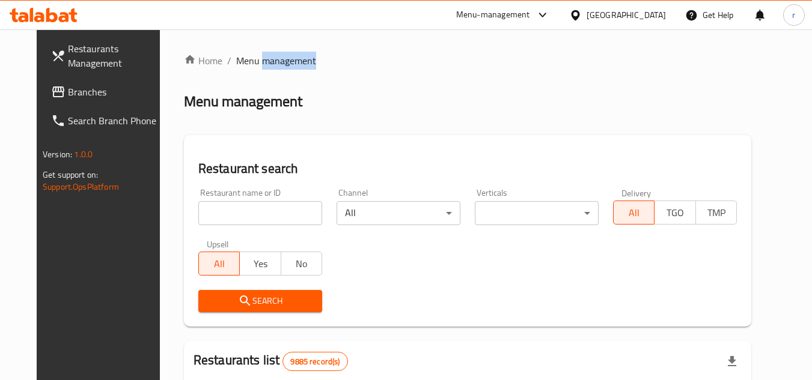
click at [265, 64] on span "Menu management" at bounding box center [276, 60] width 80 height 14
click at [249, 212] on input "search" at bounding box center [260, 213] width 124 height 24
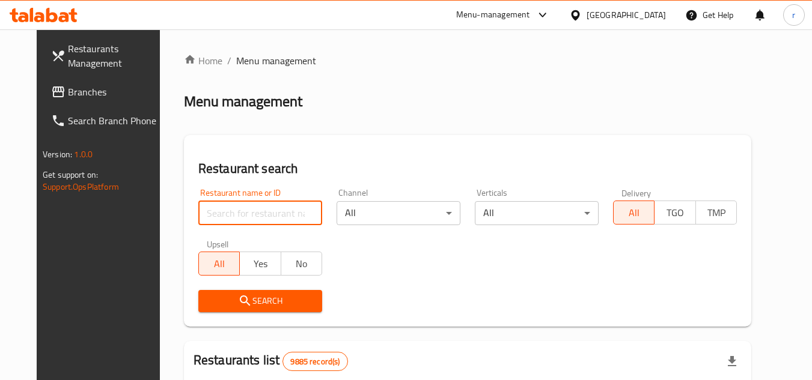
paste input "16355"
type input "16355"
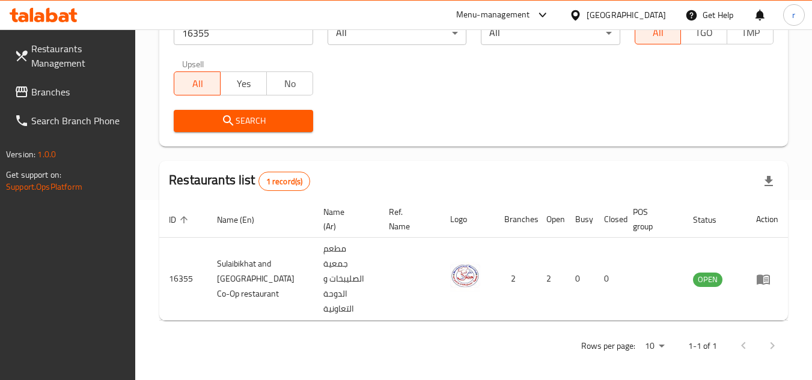
scroll to position [156, 0]
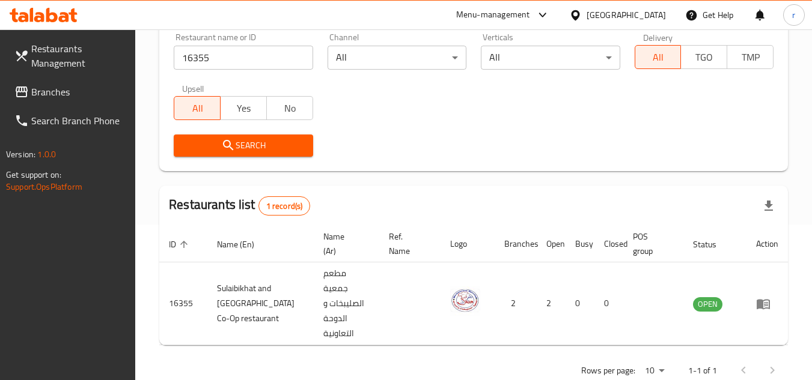
click at [641, 17] on div "[GEOGRAPHIC_DATA]" at bounding box center [626, 14] width 79 height 13
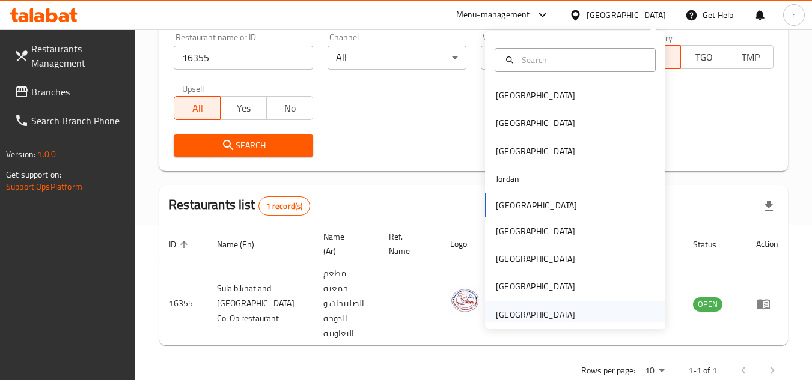
click at [505, 311] on div "[GEOGRAPHIC_DATA]" at bounding box center [535, 314] width 79 height 13
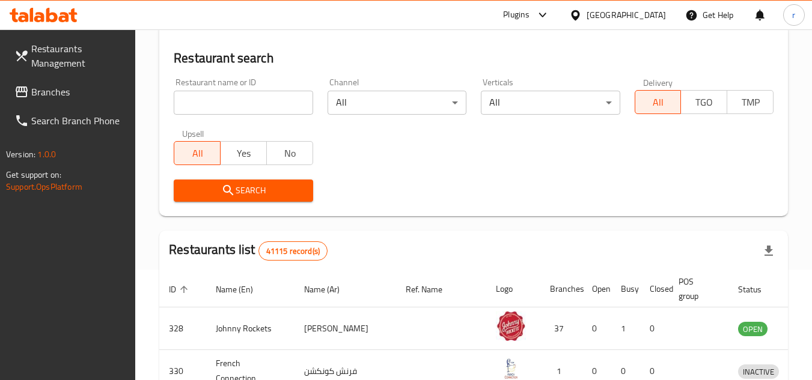
scroll to position [156, 0]
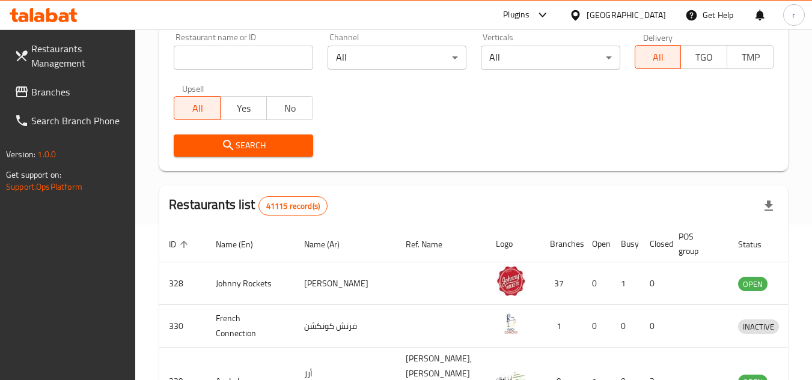
click at [35, 99] on span "Branches" at bounding box center [78, 92] width 95 height 14
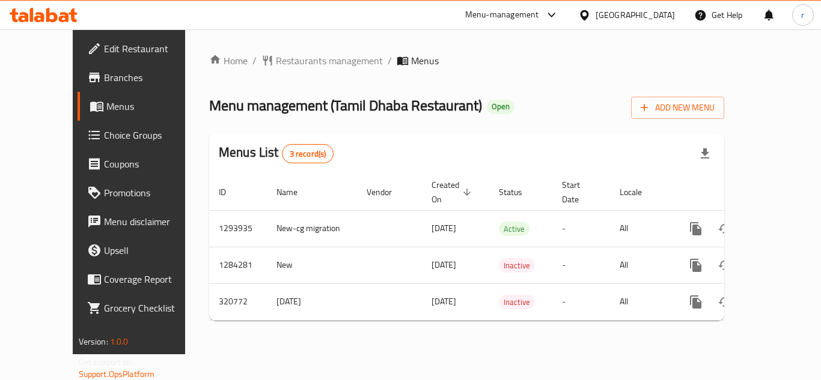
click at [276, 58] on span "Restaurants management" at bounding box center [329, 60] width 107 height 14
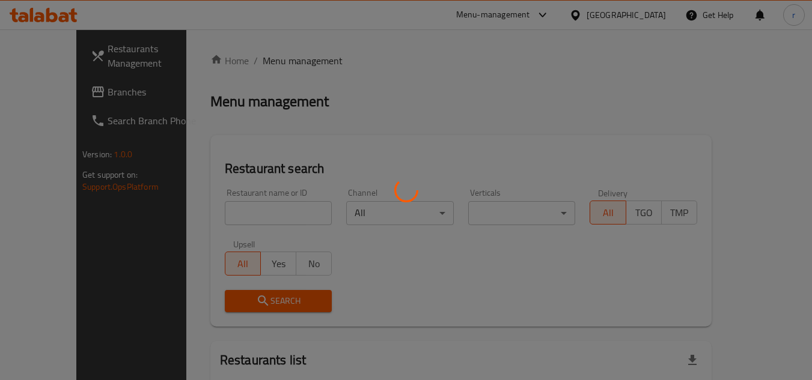
click at [254, 218] on div at bounding box center [406, 190] width 812 height 380
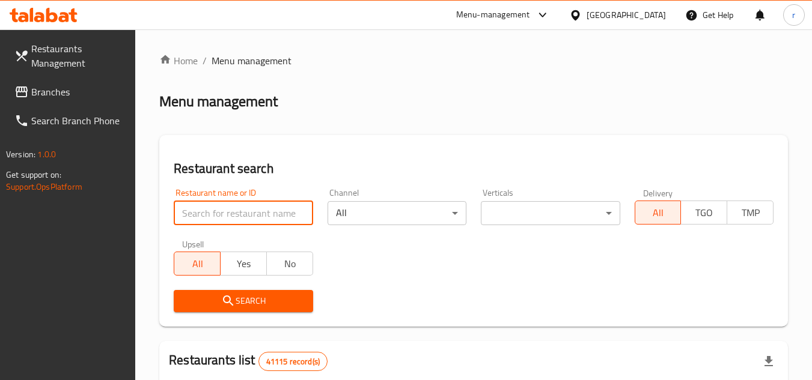
click at [254, 214] on input "search" at bounding box center [243, 213] width 139 height 24
paste input "629347"
type input "629347"
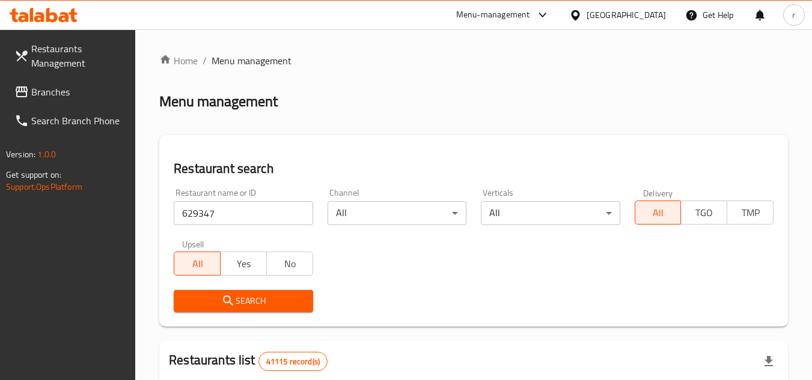
click at [234, 311] on button "Search" at bounding box center [243, 301] width 139 height 22
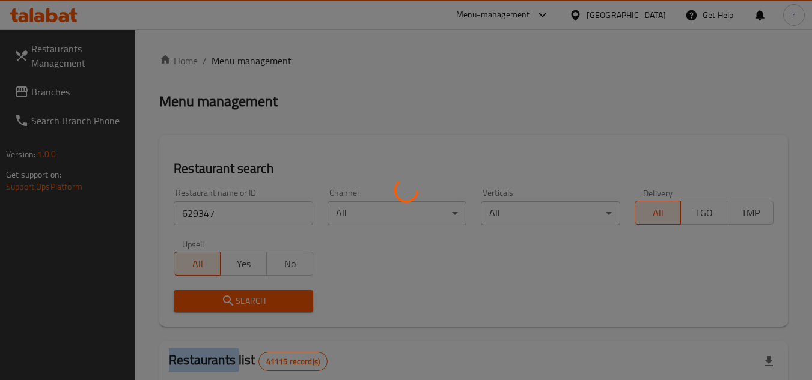
click at [234, 311] on div at bounding box center [406, 190] width 812 height 380
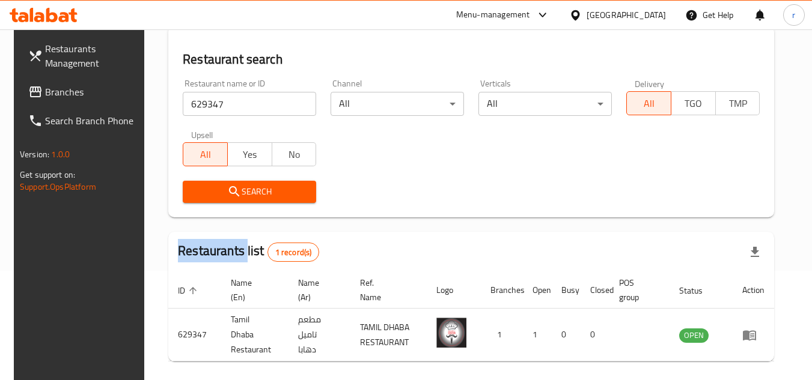
scroll to position [145, 0]
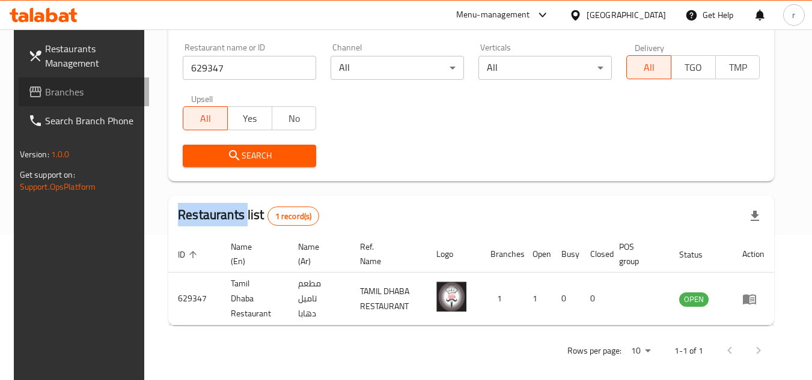
click at [78, 96] on span "Branches" at bounding box center [92, 92] width 95 height 14
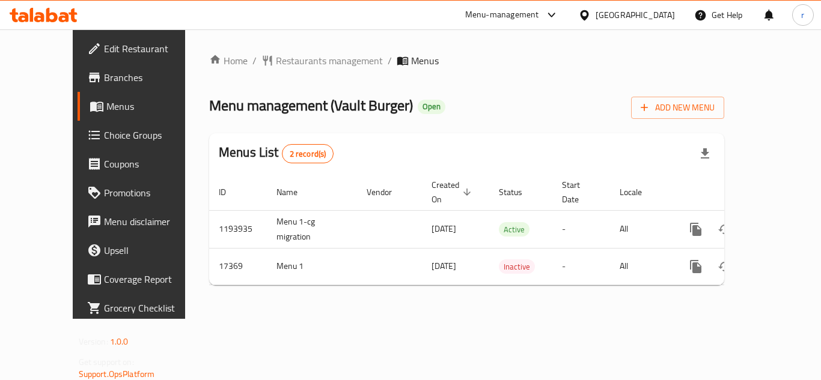
click at [276, 54] on span "Restaurants management" at bounding box center [329, 60] width 107 height 14
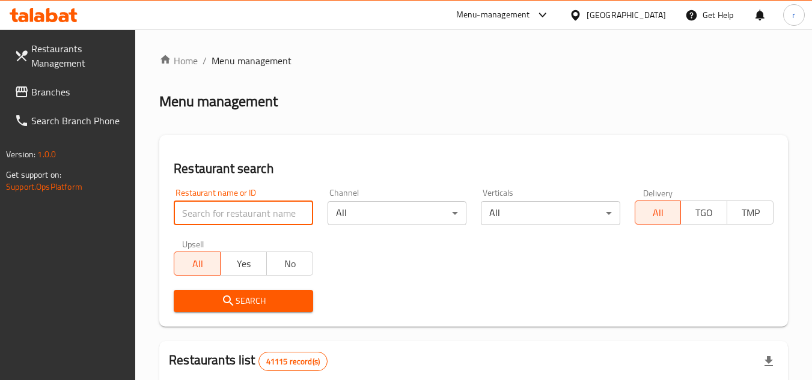
click at [225, 210] on input "search" at bounding box center [243, 213] width 139 height 24
paste input "9696"
type input "9696"
click at [221, 294] on span "Search" at bounding box center [243, 301] width 120 height 15
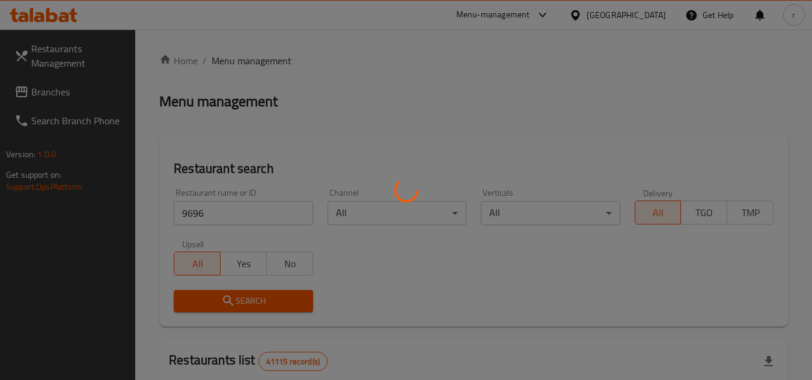
scroll to position [120, 0]
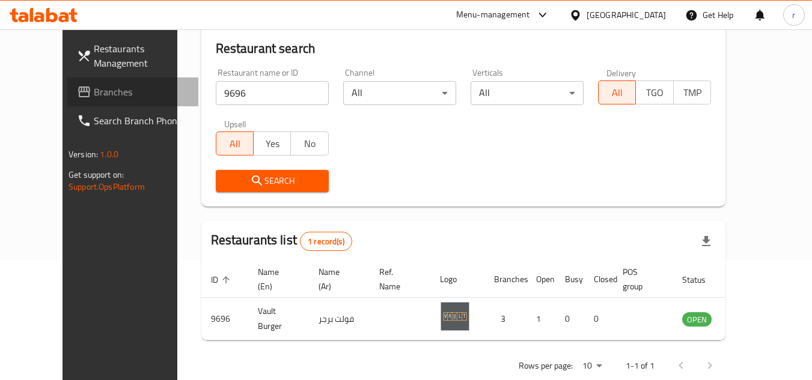
click at [94, 89] on span "Branches" at bounding box center [141, 92] width 95 height 14
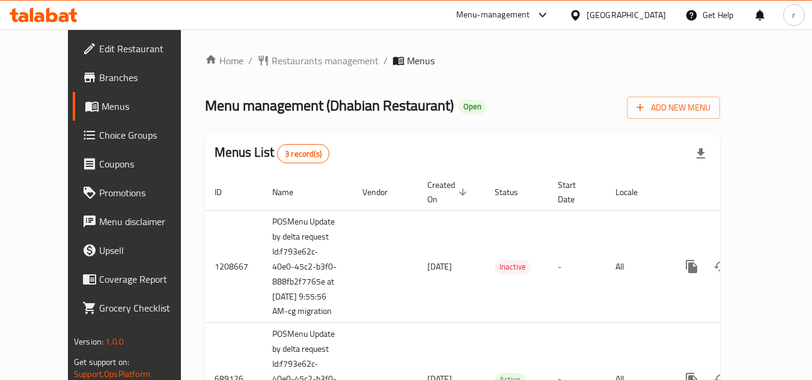
click at [284, 58] on span "Restaurants management" at bounding box center [325, 60] width 107 height 14
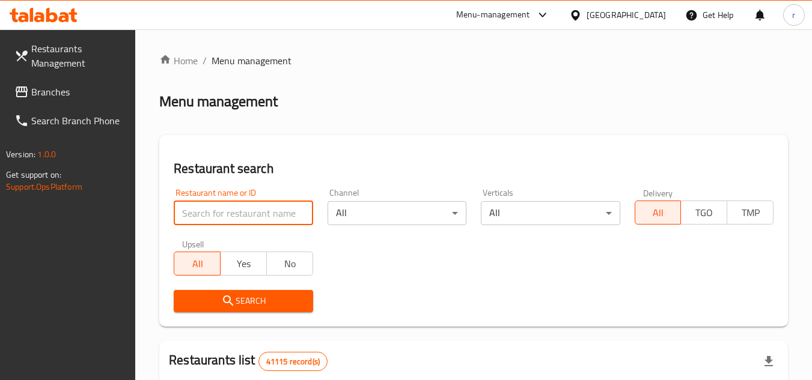
click at [239, 214] on input "search" at bounding box center [243, 213] width 139 height 24
paste input "25256"
type input "25256"
click at [243, 300] on span "Search" at bounding box center [243, 301] width 120 height 15
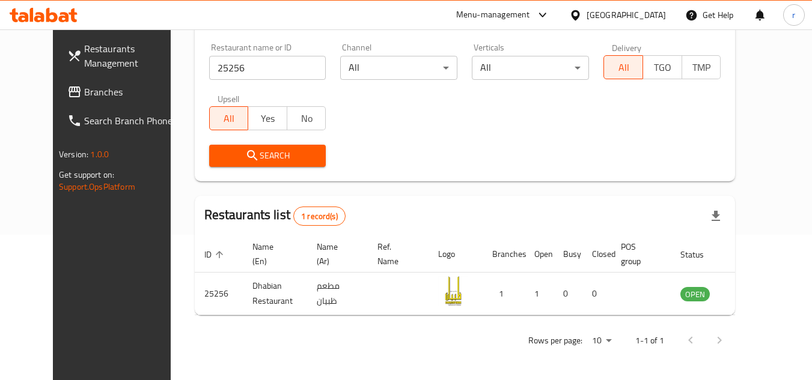
scroll to position [145, 0]
click at [578, 16] on icon at bounding box center [575, 15] width 8 height 10
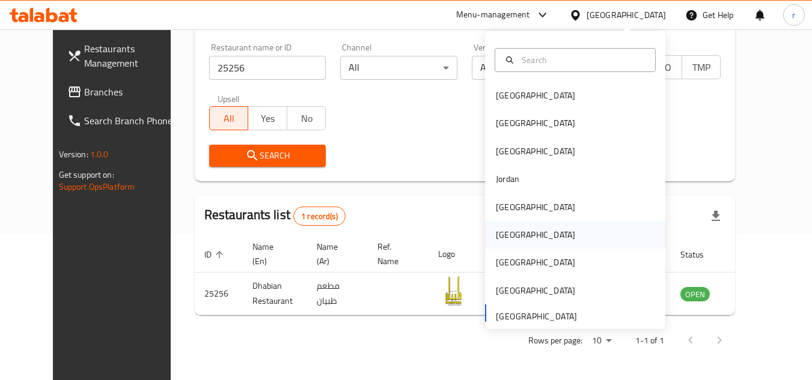
click at [507, 231] on div "[GEOGRAPHIC_DATA]" at bounding box center [535, 234] width 79 height 13
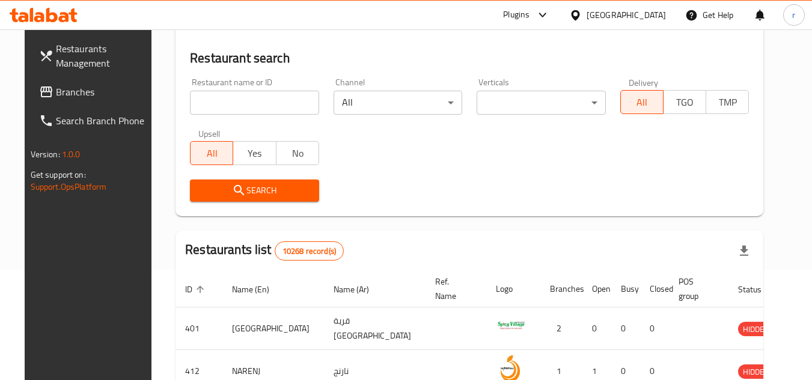
scroll to position [145, 0]
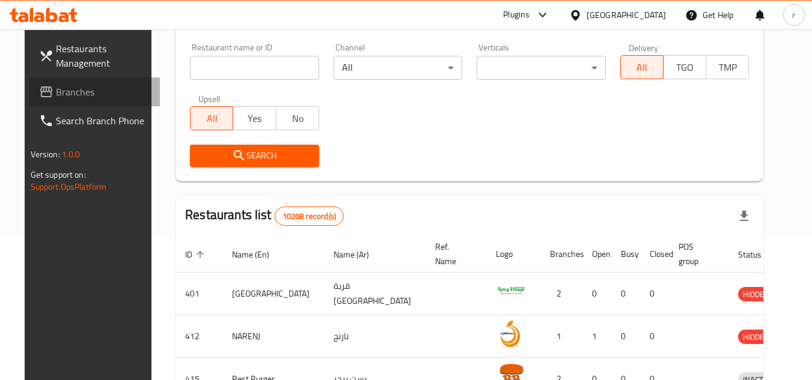
click at [56, 85] on span "Branches" at bounding box center [103, 92] width 95 height 14
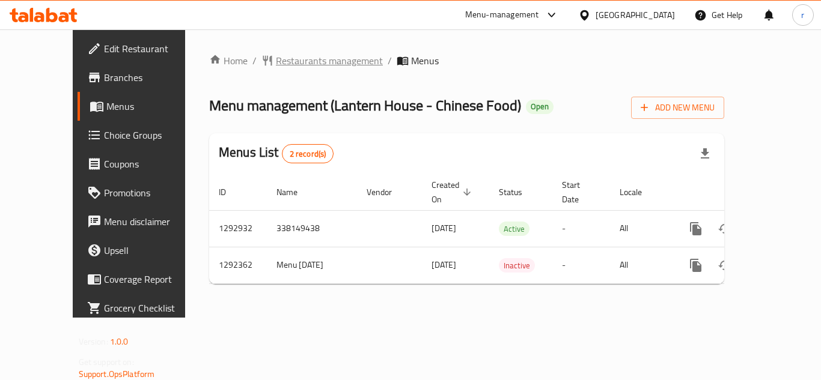
click at [314, 59] on span "Restaurants management" at bounding box center [329, 60] width 107 height 14
click at [305, 66] on span "Restaurants management" at bounding box center [329, 61] width 107 height 14
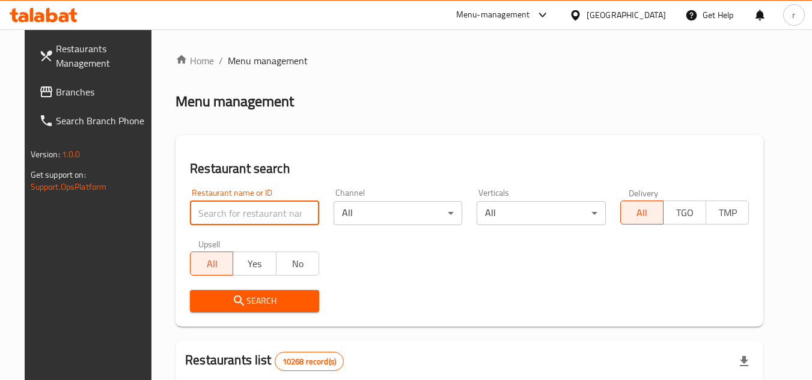
click at [212, 216] on input "search" at bounding box center [254, 213] width 129 height 24
paste input "699109"
type input "699109"
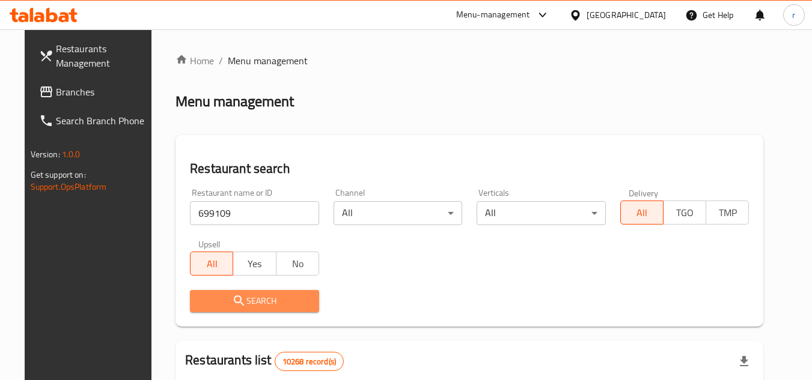
click at [203, 290] on button "Search" at bounding box center [254, 301] width 129 height 22
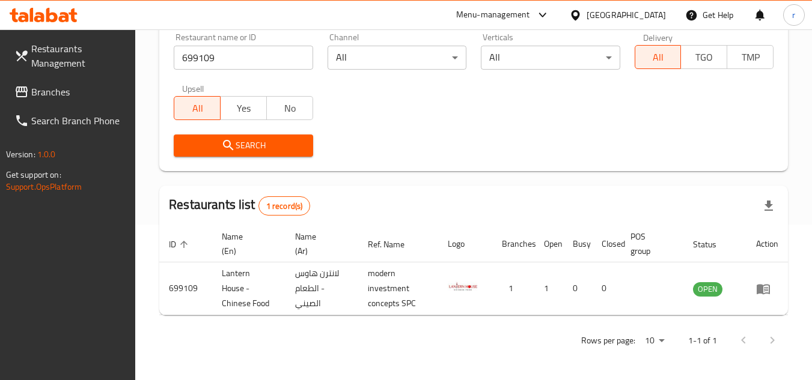
scroll to position [156, 0]
click at [582, 9] on icon at bounding box center [575, 15] width 13 height 13
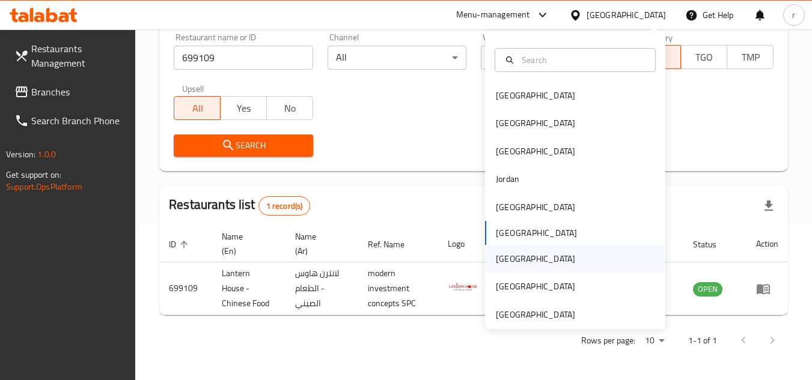
click at [515, 254] on div "[GEOGRAPHIC_DATA]" at bounding box center [535, 259] width 99 height 28
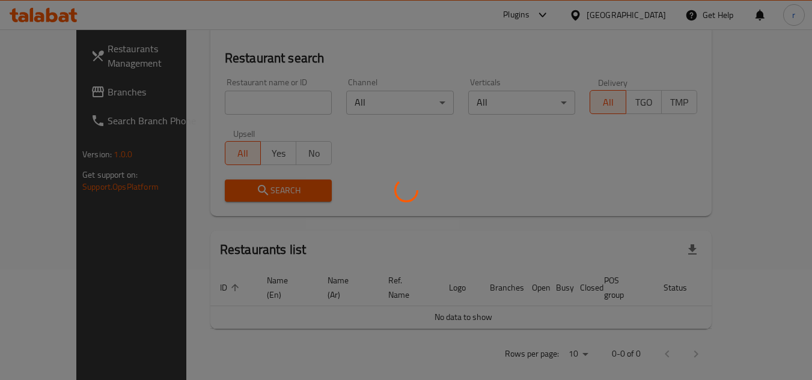
scroll to position [156, 0]
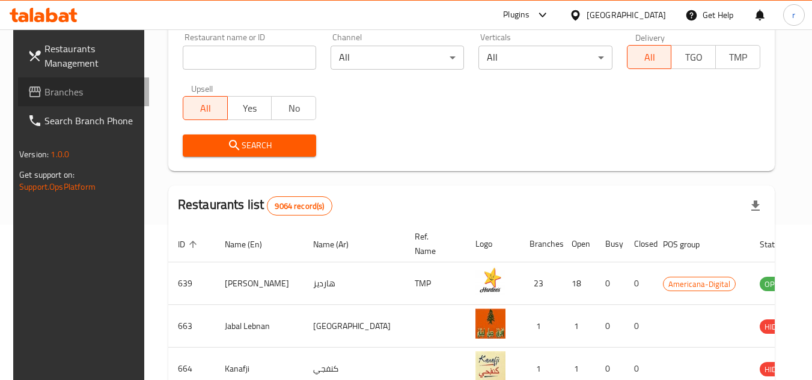
click at [28, 94] on icon at bounding box center [35, 92] width 14 height 14
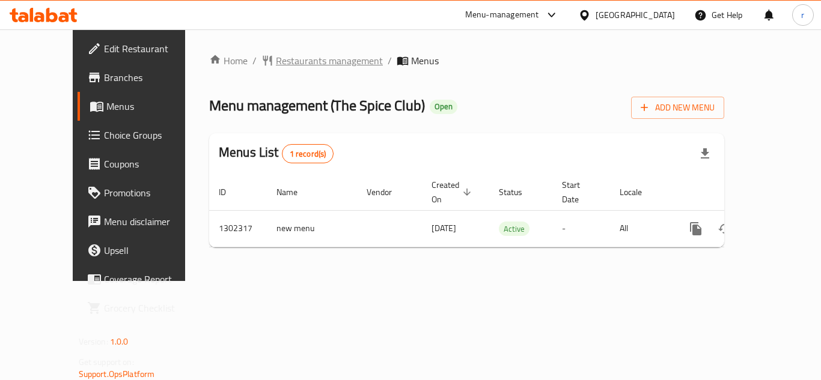
click at [276, 63] on span "Restaurants management" at bounding box center [329, 60] width 107 height 14
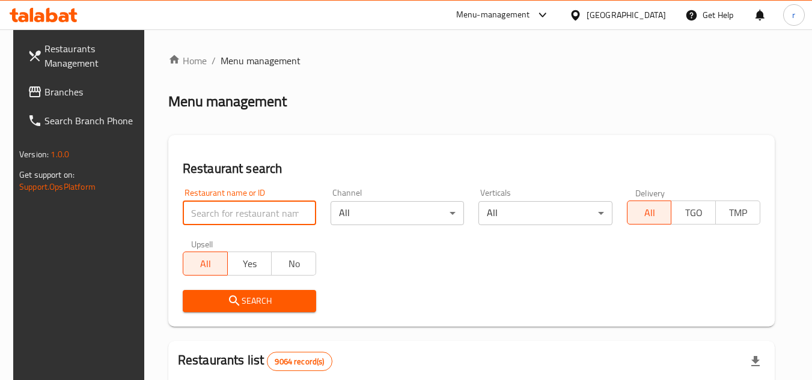
click at [251, 210] on input "search" at bounding box center [249, 213] width 133 height 24
paste input "702382"
type input "702382"
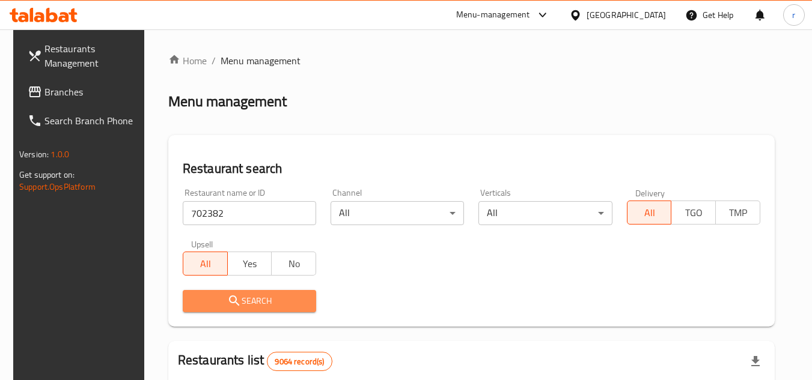
click at [252, 301] on span "Search" at bounding box center [249, 301] width 114 height 15
click at [252, 301] on div at bounding box center [406, 190] width 812 height 380
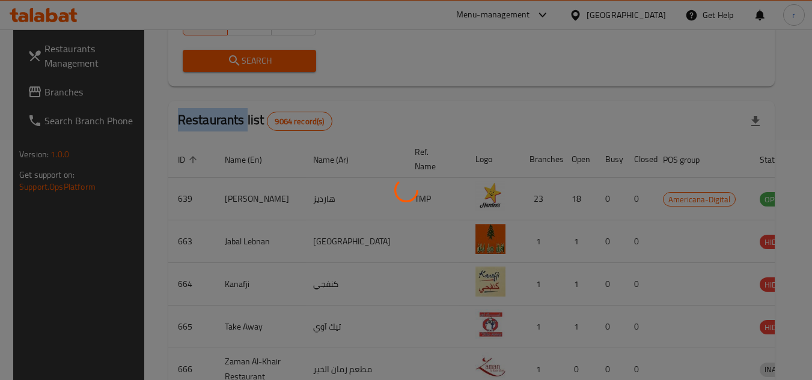
scroll to position [145, 0]
